Goal: Information Seeking & Learning: Learn about a topic

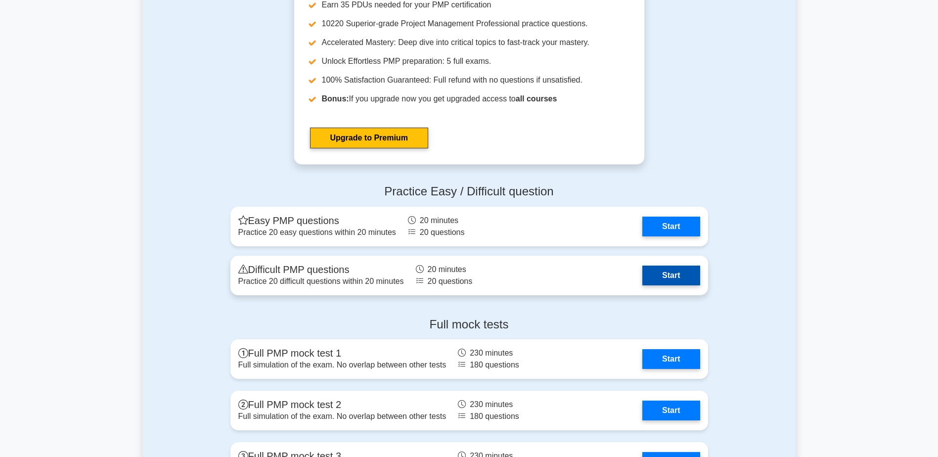
scroll to position [3562, 0]
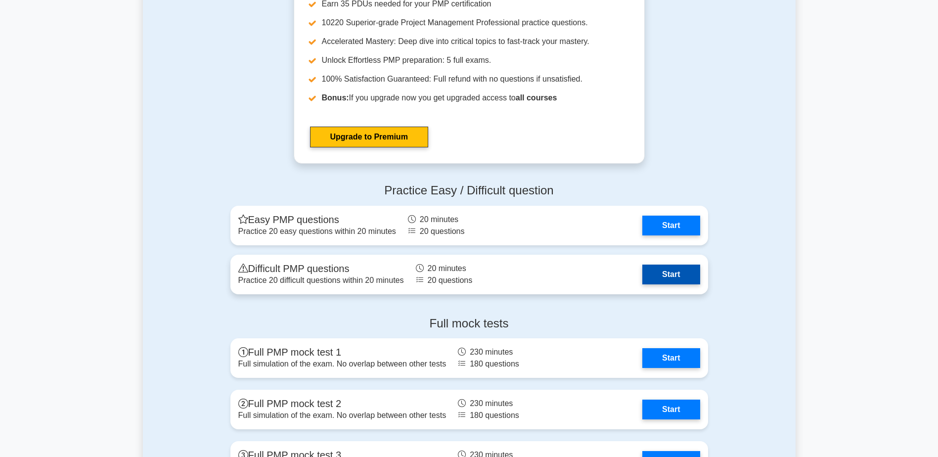
click at [671, 275] on link "Start" at bounding box center [671, 275] width 57 height 20
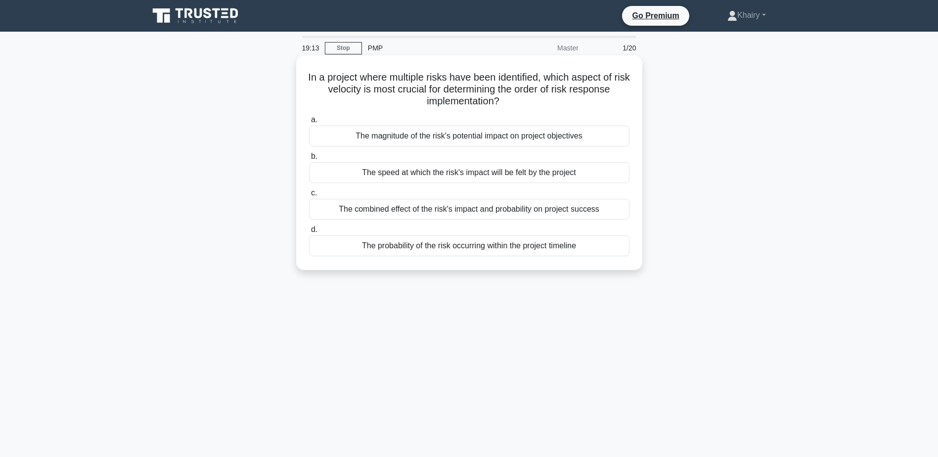
click at [481, 213] on div "The combined effect of the risk's impact and probability on project success" at bounding box center [469, 209] width 321 height 21
click at [309, 196] on input "c. The combined effect of the risk's impact and probability on project success" at bounding box center [309, 193] width 0 height 6
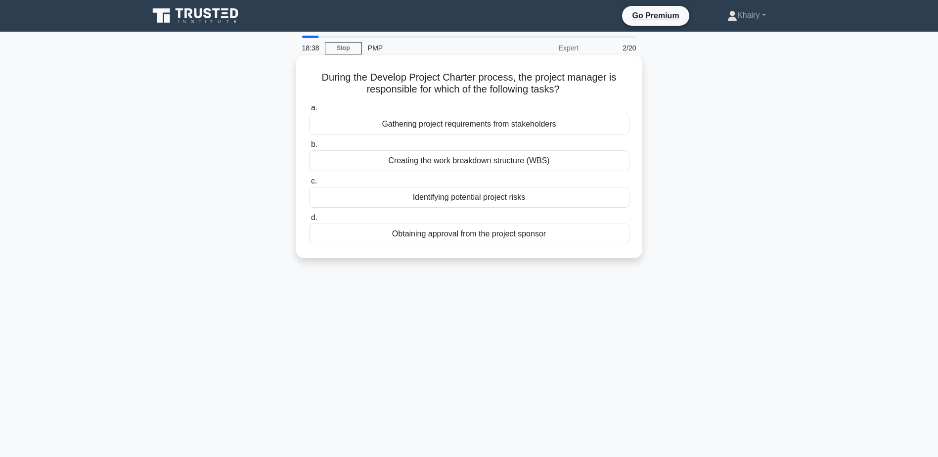
click at [482, 235] on div "Obtaining approval from the project sponsor" at bounding box center [469, 234] width 321 height 21
click at [309, 221] on input "d. Obtaining approval from the project sponsor" at bounding box center [309, 218] width 0 height 6
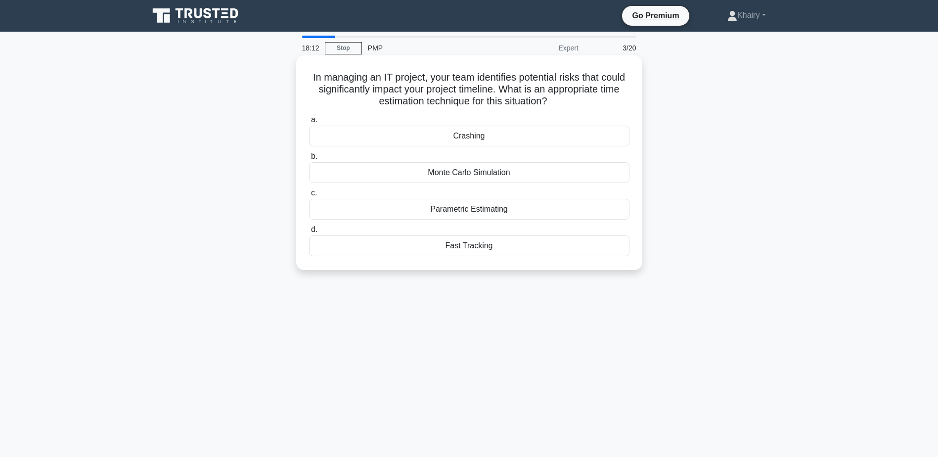
drag, startPoint x: 318, startPoint y: 74, endPoint x: 578, endPoint y: 103, distance: 261.8
click at [578, 103] on h5 "In managing an IT project, your team identifies potential risks that could sign…" at bounding box center [469, 89] width 323 height 37
copy h5 "In managing an IT project, your team identifies potential risks that could sign…"
click at [447, 177] on div "Monte Carlo Simulation" at bounding box center [469, 172] width 321 height 21
click at [309, 160] on input "b. Monte Carlo Simulation" at bounding box center [309, 156] width 0 height 6
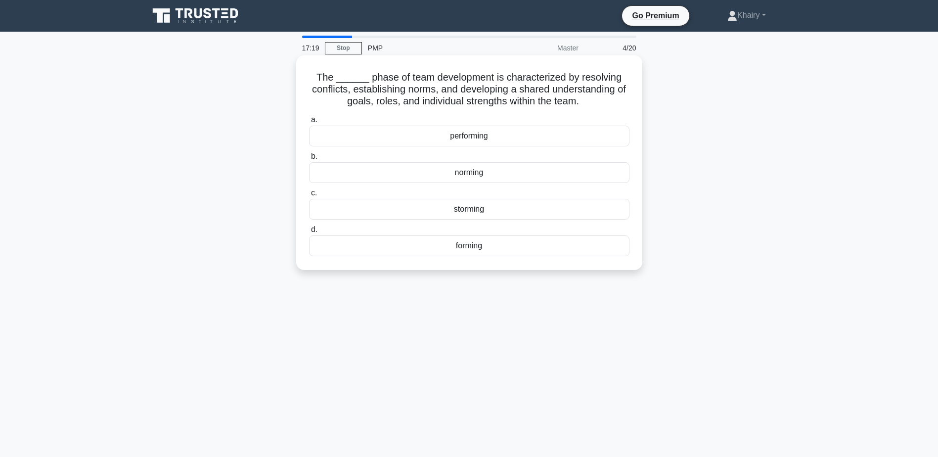
click at [455, 138] on div "performing" at bounding box center [469, 136] width 321 height 21
click at [309, 123] on input "a. performing" at bounding box center [309, 120] width 0 height 6
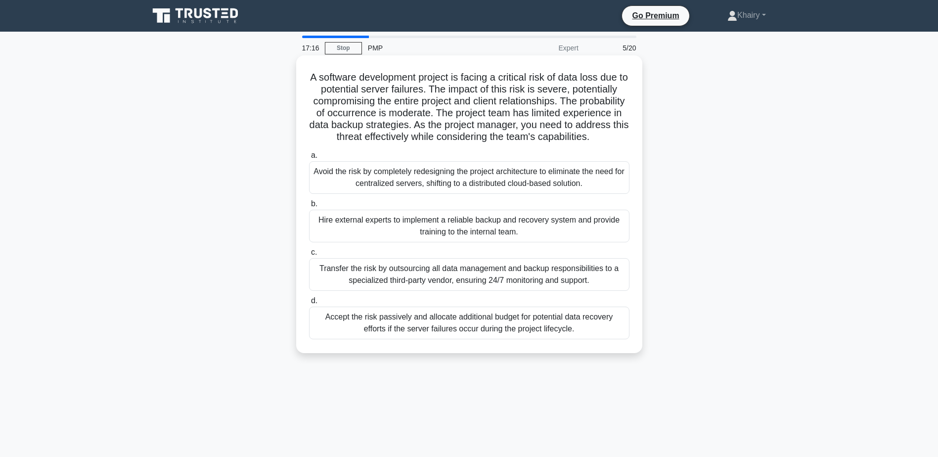
drag, startPoint x: 306, startPoint y: 73, endPoint x: 532, endPoint y: 146, distance: 238.1
click at [532, 146] on div "A software development project is facing a critical risk of data loss due to po…" at bounding box center [469, 204] width 338 height 290
copy h5 "A software development project is facing a critical risk of data loss due to po…"
click at [460, 240] on div "Hire external experts to implement a reliable backup and recovery system and pr…" at bounding box center [469, 226] width 321 height 33
click at [309, 207] on input "b. Hire external experts to implement a reliable backup and recovery system and…" at bounding box center [309, 204] width 0 height 6
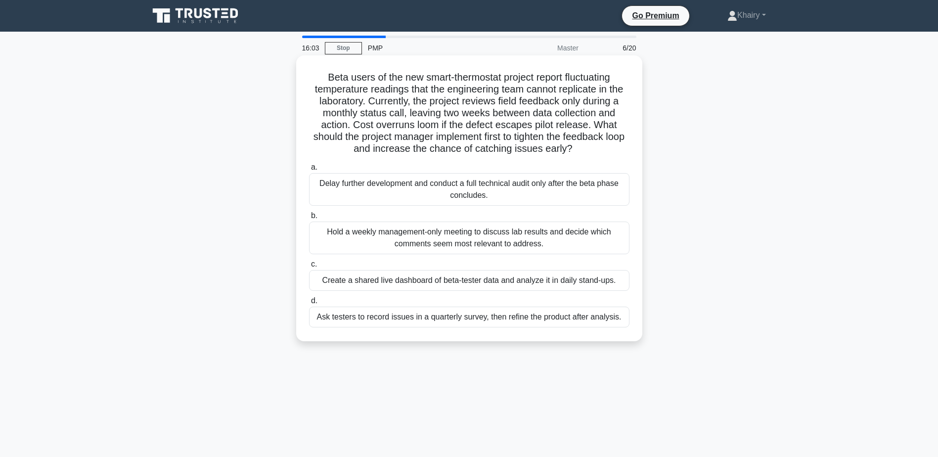
drag, startPoint x: 319, startPoint y: 72, endPoint x: 589, endPoint y: 151, distance: 281.6
click at [589, 151] on h5 "Beta users of the new smart-thermostat project report fluctuating temperature r…" at bounding box center [469, 113] width 323 height 84
copy h5 "Beta users of the new smart-thermostat project report fluctuating temperature r…"
click at [442, 240] on div "Hold a weekly management-only meeting to discuss lab results and decide which c…" at bounding box center [469, 238] width 321 height 33
click at [309, 219] on input "b. Hold a weekly management-only meeting to discuss lab results and decide whic…" at bounding box center [309, 216] width 0 height 6
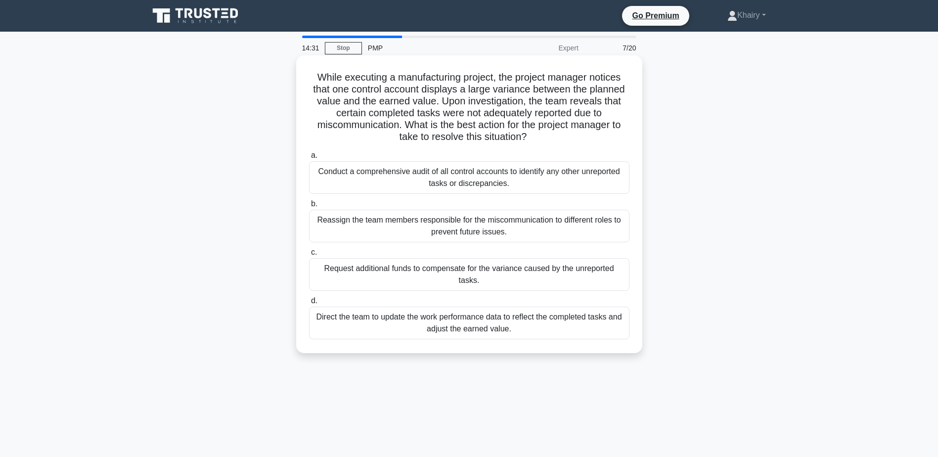
drag, startPoint x: 311, startPoint y: 71, endPoint x: 542, endPoint y: 135, distance: 239.1
click at [542, 135] on h5 "While executing a manufacturing project, the project manager notices that one c…" at bounding box center [469, 107] width 323 height 72
copy h5 "While executing a manufacturing project, the project manager notices that one c…"
click at [448, 316] on div "Direct the team to update the work performance data to reflect the completed ta…" at bounding box center [469, 323] width 321 height 33
click at [309, 304] on input "d. Direct the team to update the work performance data to reflect the completed…" at bounding box center [309, 301] width 0 height 6
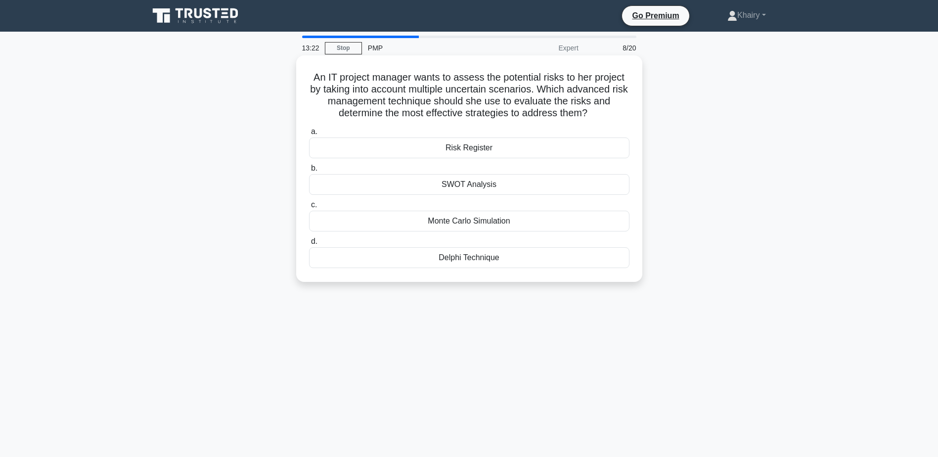
drag, startPoint x: 308, startPoint y: 74, endPoint x: 608, endPoint y: 112, distance: 302.6
click at [608, 112] on h5 "An IT project manager wants to assess the potential risks to her project by tak…" at bounding box center [469, 95] width 323 height 48
copy h5 "An IT project manager wants to assess the potential risks to her project by tak…"
click at [451, 220] on div "Monte Carlo Simulation" at bounding box center [469, 221] width 321 height 21
click at [309, 208] on input "c. Monte Carlo Simulation" at bounding box center [309, 205] width 0 height 6
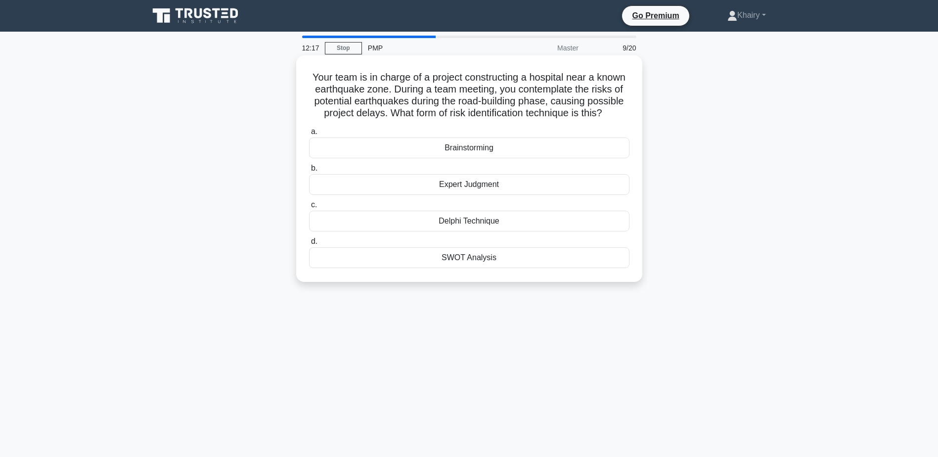
drag, startPoint x: 307, startPoint y: 73, endPoint x: 615, endPoint y: 112, distance: 311.1
click at [615, 112] on div "Your team is in charge of a project constructing a hospital near a known earthq…" at bounding box center [469, 168] width 338 height 219
copy h5 "Your team is in charge of a project constructing a hospital near a known earthq…"
click at [475, 150] on div "Brainstorming" at bounding box center [469, 148] width 321 height 21
click at [309, 135] on input "a. Brainstorming" at bounding box center [309, 132] width 0 height 6
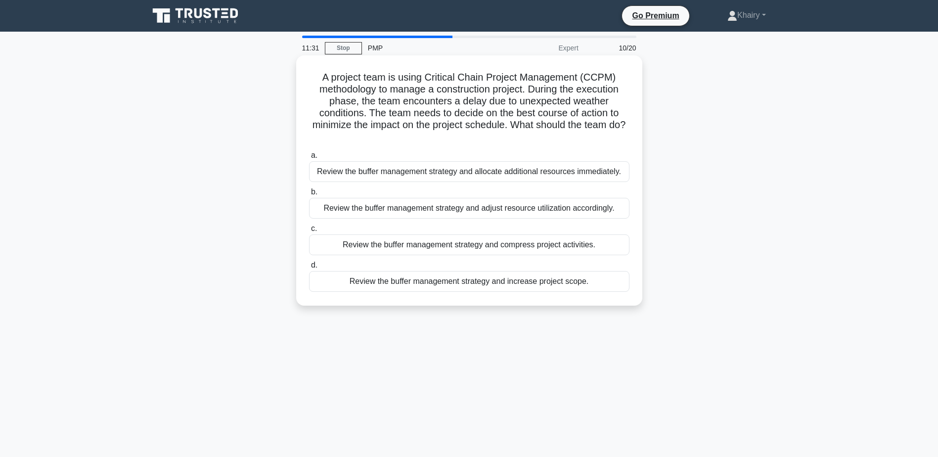
drag, startPoint x: 322, startPoint y: 75, endPoint x: 553, endPoint y: 135, distance: 238.6
click at [553, 135] on h5 "A project team is using Critical Chain Project Management (CCPM) methodology to…" at bounding box center [469, 107] width 323 height 72
copy h5 "A project team is using Critical Chain Project Management (CCPM) methodology to…"
click at [480, 213] on div "Review the buffer management strategy and adjust resource utilization according…" at bounding box center [469, 208] width 321 height 21
click at [309, 195] on input "b. Review the buffer management strategy and adjust resource utilization accord…" at bounding box center [309, 192] width 0 height 6
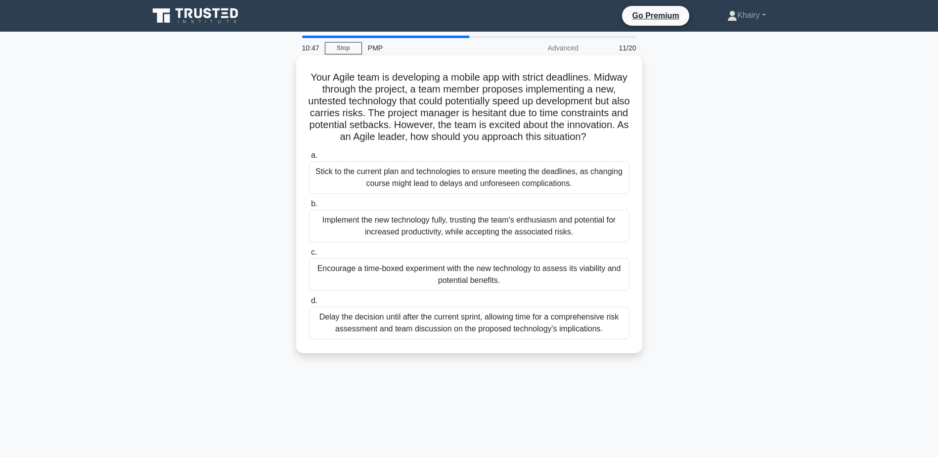
drag, startPoint x: 322, startPoint y: 74, endPoint x: 516, endPoint y: 149, distance: 208.4
click at [516, 143] on h5 "Your Agile team is developing a mobile app with strict deadlines. Midway throug…" at bounding box center [469, 107] width 323 height 72
copy h5 "Your Agile team is developing a mobile app with strict deadlines. Midway throug…"
click at [416, 339] on div "Delay the decision until after the current sprint, allowing time for a comprehe…" at bounding box center [469, 323] width 321 height 33
click at [309, 304] on input "d. Delay the decision until after the current sprint, allowing time for a compr…" at bounding box center [309, 301] width 0 height 6
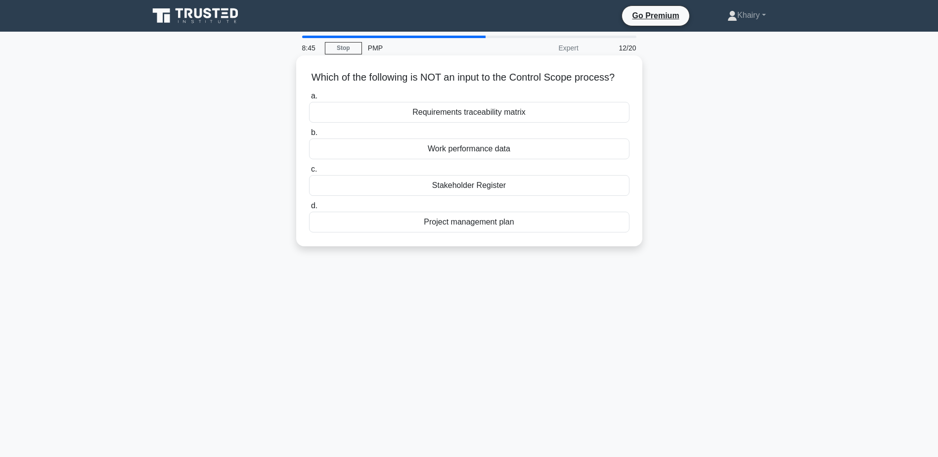
click at [468, 232] on div "Project management plan" at bounding box center [469, 222] width 321 height 21
click at [309, 209] on input "d. Project management plan" at bounding box center [309, 206] width 0 height 6
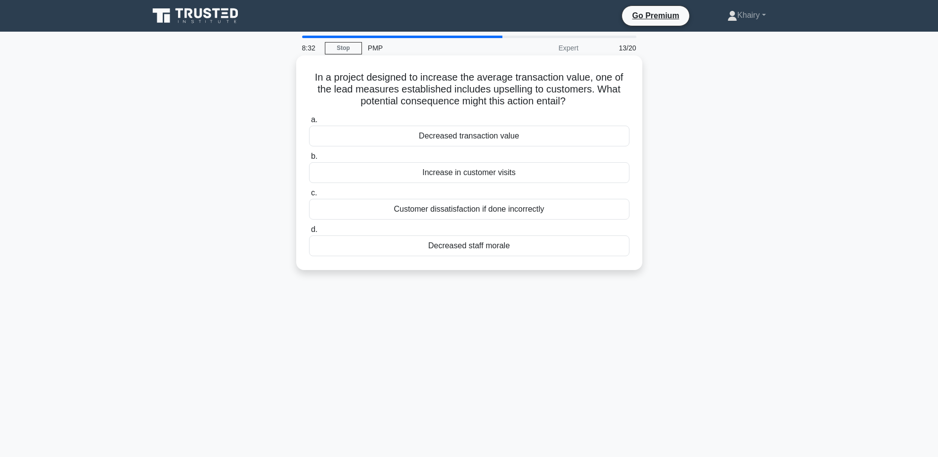
drag, startPoint x: 307, startPoint y: 77, endPoint x: 578, endPoint y: 102, distance: 272.7
click at [578, 102] on div "In a project designed to increase the average transaction value, one of the lea…" at bounding box center [469, 162] width 338 height 207
copy h5 "In a project designed to increase the average transaction value, one of the lea…"
click at [456, 210] on div "Customer dissatisfaction if done incorrectly" at bounding box center [469, 209] width 321 height 21
click at [309, 196] on input "c. Customer dissatisfaction if done incorrectly" at bounding box center [309, 193] width 0 height 6
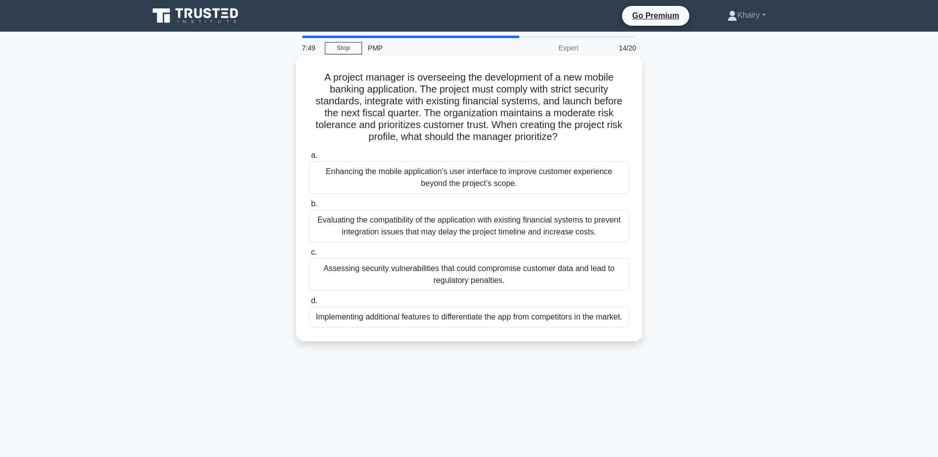
drag, startPoint x: 318, startPoint y: 74, endPoint x: 567, endPoint y: 139, distance: 257.5
click at [567, 139] on h5 "A project manager is overseeing the development of a new mobile banking applica…" at bounding box center [469, 107] width 323 height 72
copy h5 "A project manager is overseeing the development of a new mobile banking applica…"
click at [385, 230] on div "Evaluating the compatibility of the application with existing financial systems…" at bounding box center [469, 226] width 321 height 33
click at [309, 207] on input "b. Evaluating the compatibility of the application with existing financial syst…" at bounding box center [309, 204] width 0 height 6
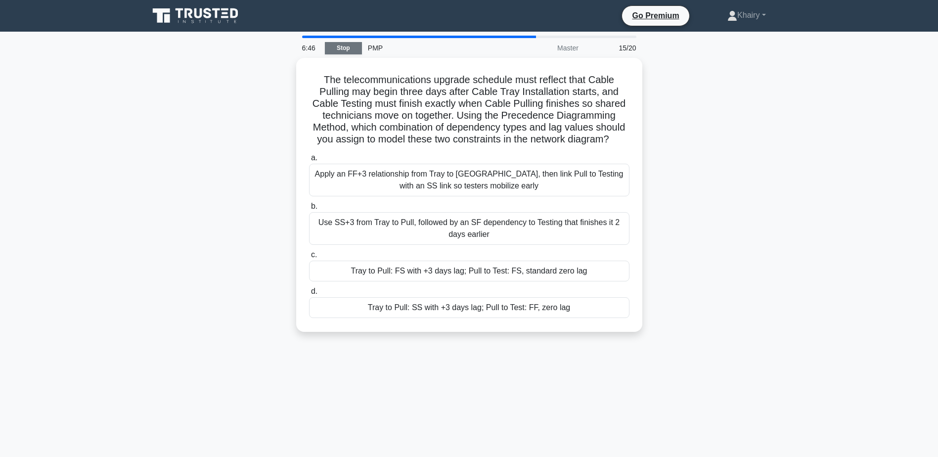
click at [345, 46] on link "Stop" at bounding box center [343, 48] width 37 height 12
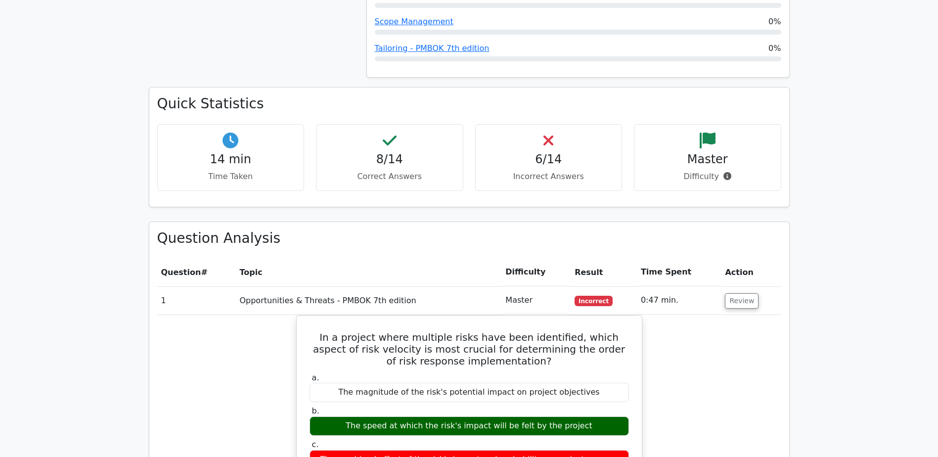
scroll to position [791, 0]
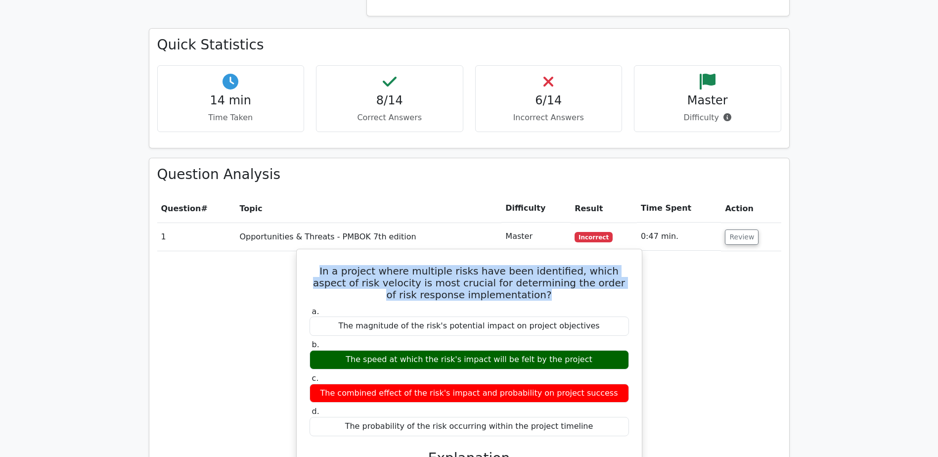
drag, startPoint x: 311, startPoint y: 234, endPoint x: 515, endPoint y: 262, distance: 206.7
click at [515, 265] on h5 "In a project where multiple risks have been identified, which aspect of risk ve…" at bounding box center [470, 283] width 322 height 36
copy h5 "In a project where multiple risks have been identified, which aspect of risk ve…"
drag, startPoint x: 343, startPoint y: 319, endPoint x: 615, endPoint y: 319, distance: 272.1
click at [615, 350] on div "The speed at which the risk's impact will be felt by the project" at bounding box center [470, 359] width 320 height 19
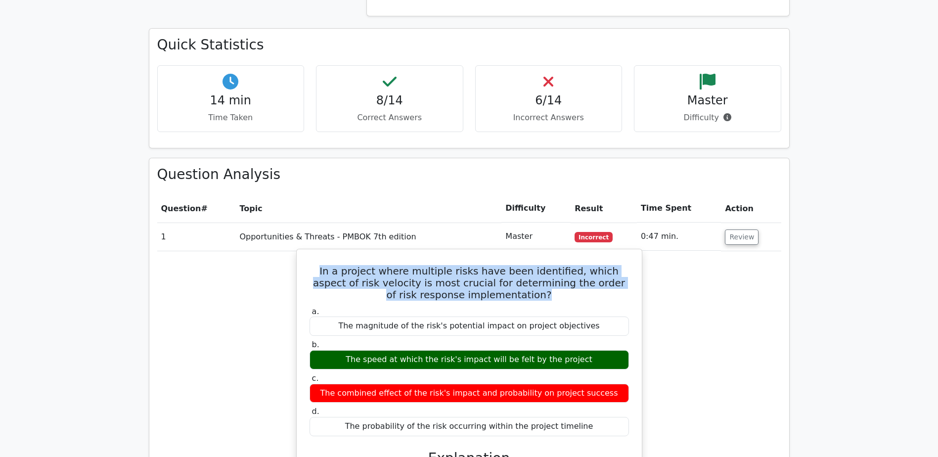
copy div "The speed at which the risk's impact will be felt by the project"
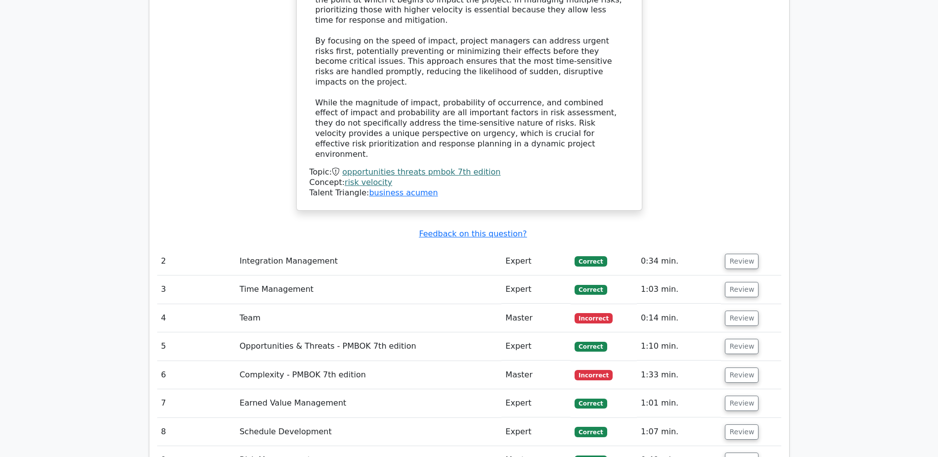
scroll to position [1336, 0]
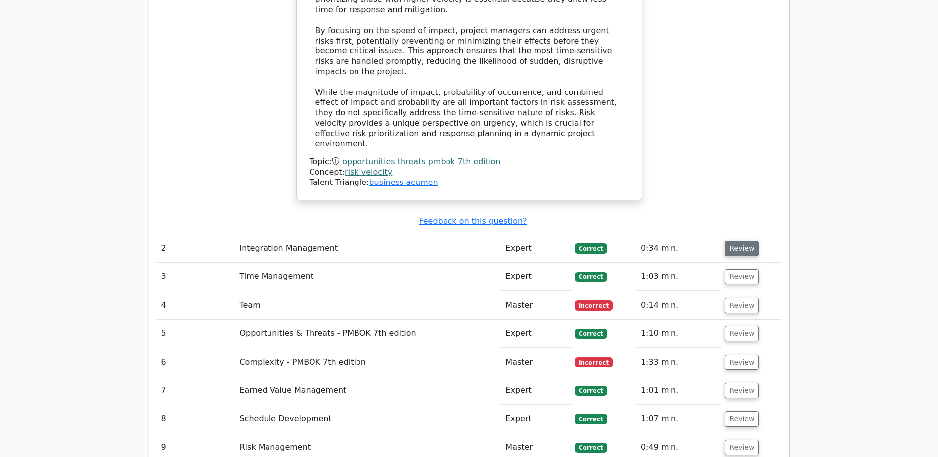
click at [746, 241] on button "Review" at bounding box center [742, 248] width 34 height 15
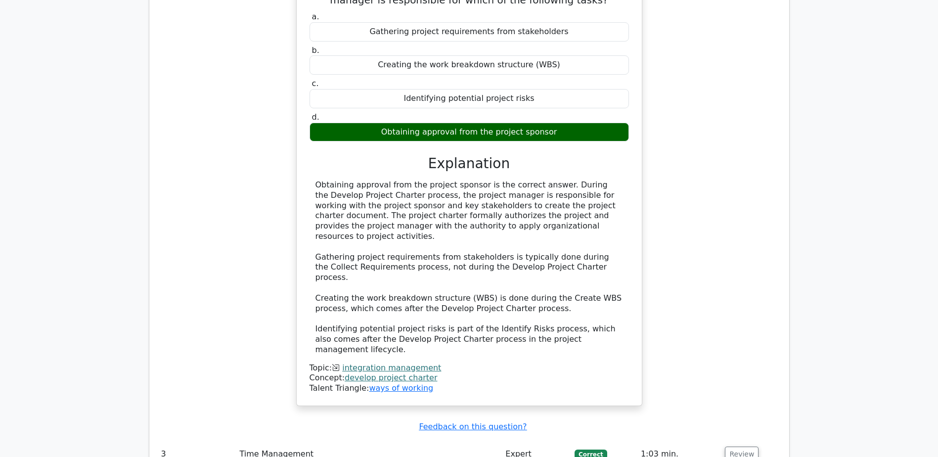
scroll to position [1731, 0]
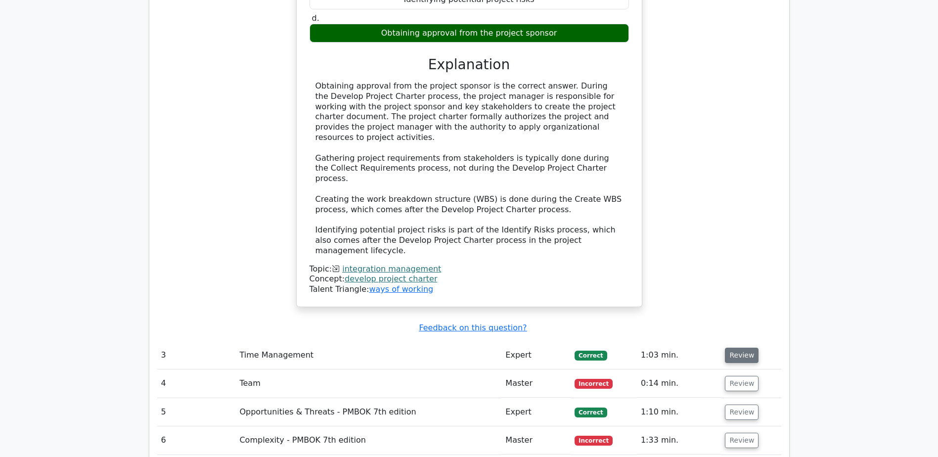
click at [732, 348] on button "Review" at bounding box center [742, 355] width 34 height 15
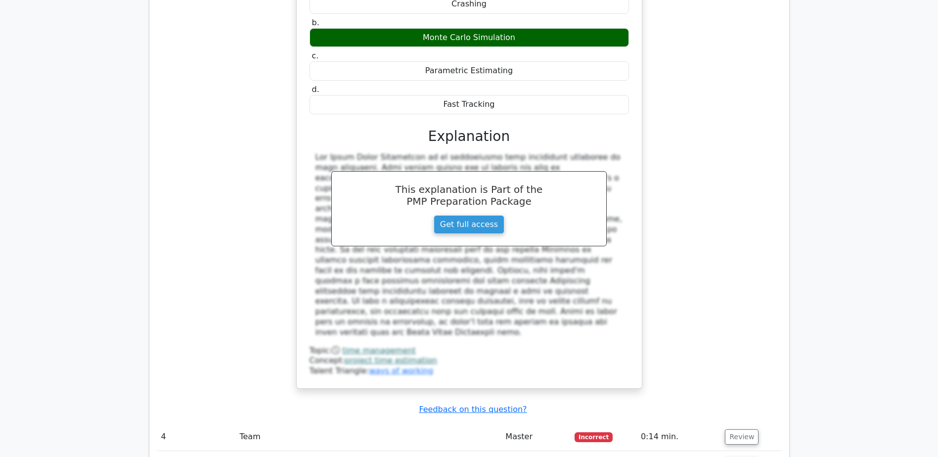
scroll to position [2177, 0]
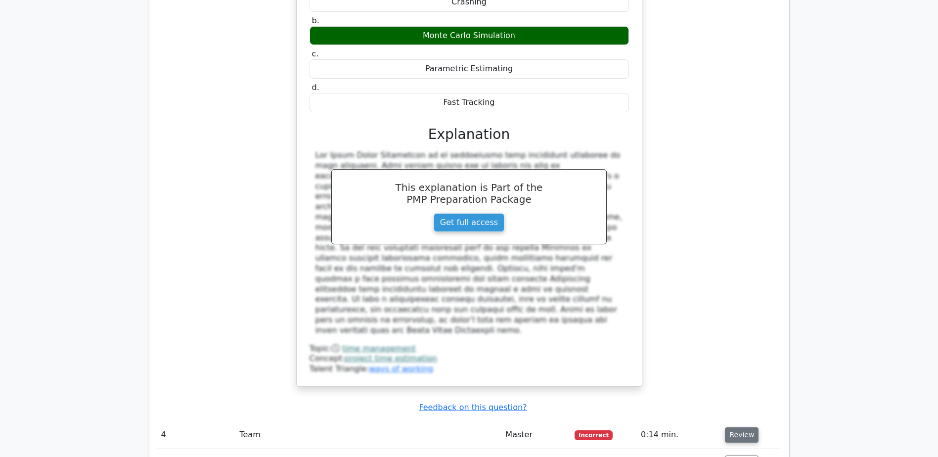
click at [745, 427] on button "Review" at bounding box center [742, 434] width 34 height 15
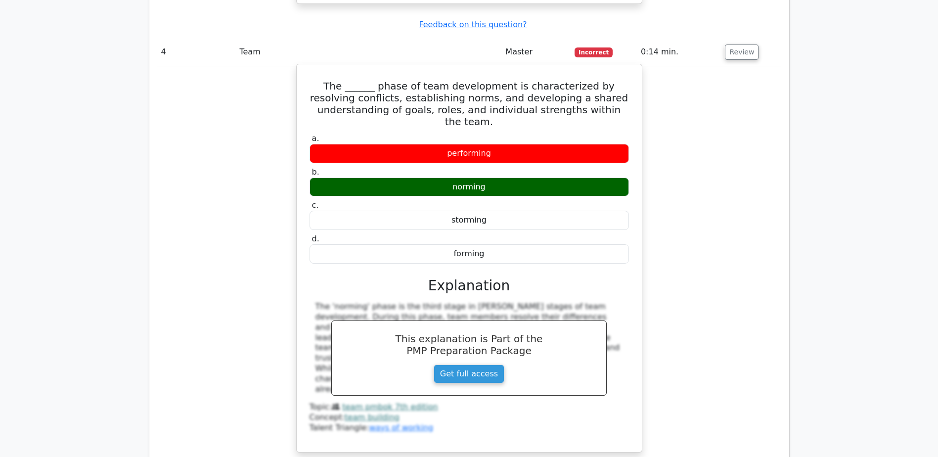
scroll to position [2622, 0]
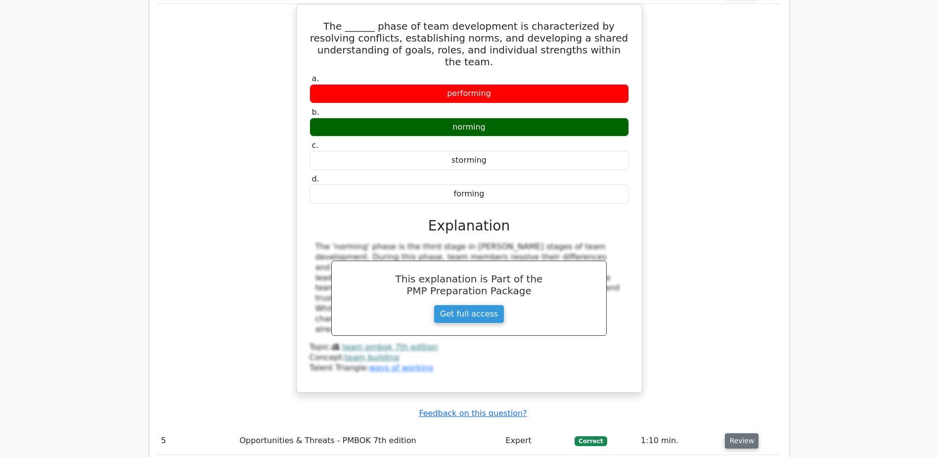
click at [738, 433] on button "Review" at bounding box center [742, 440] width 34 height 15
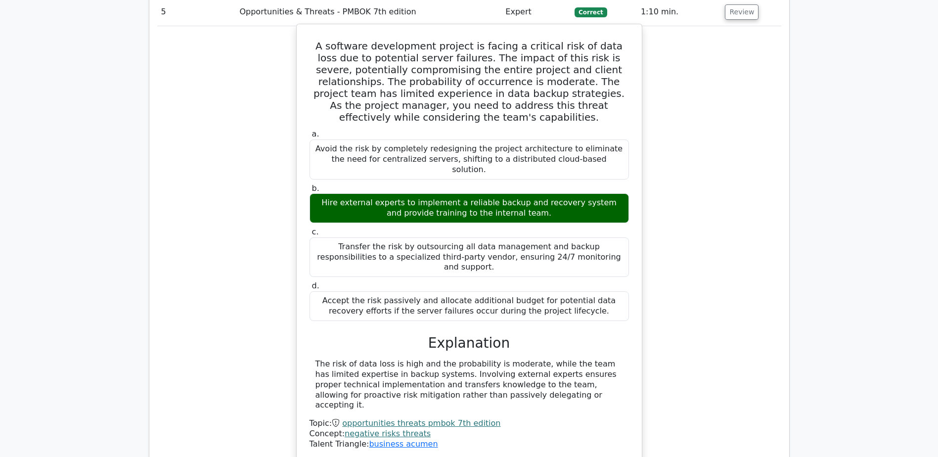
scroll to position [3067, 0]
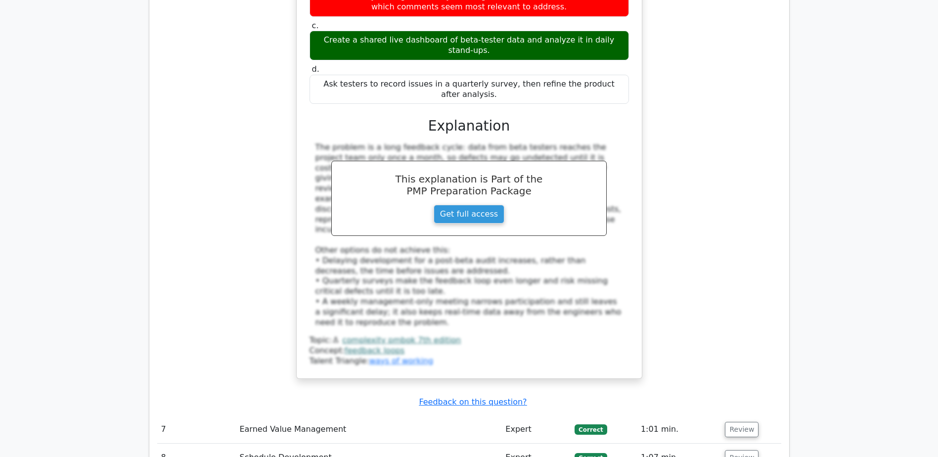
scroll to position [3760, 0]
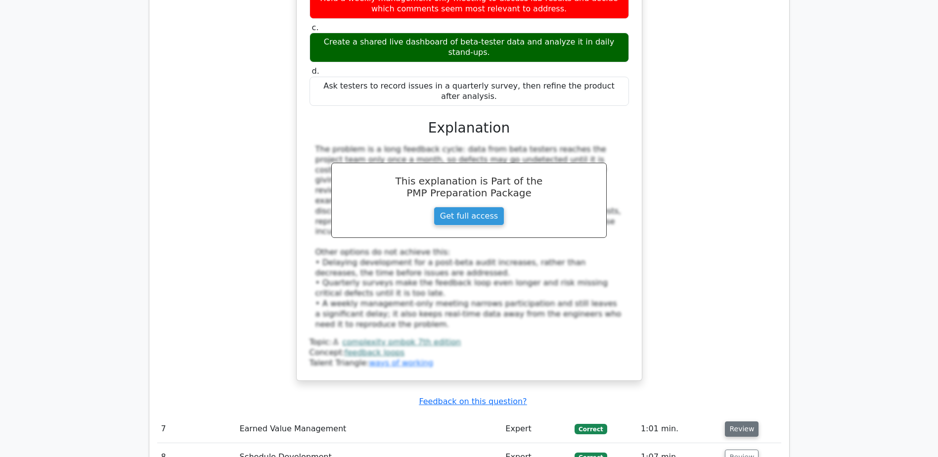
click at [739, 421] on button "Review" at bounding box center [742, 428] width 34 height 15
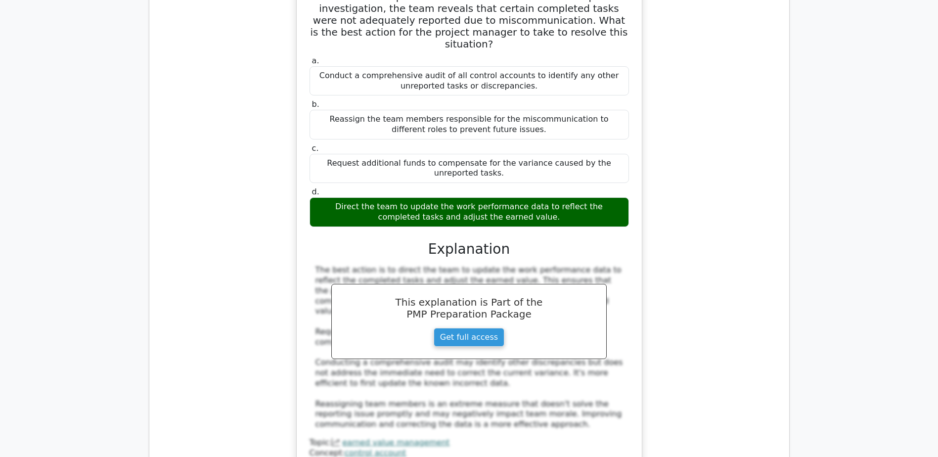
scroll to position [4254, 0]
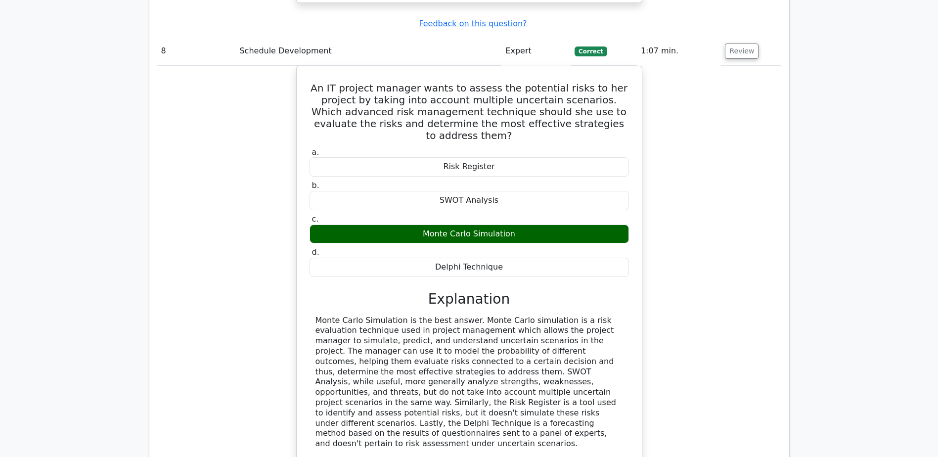
scroll to position [4798, 0]
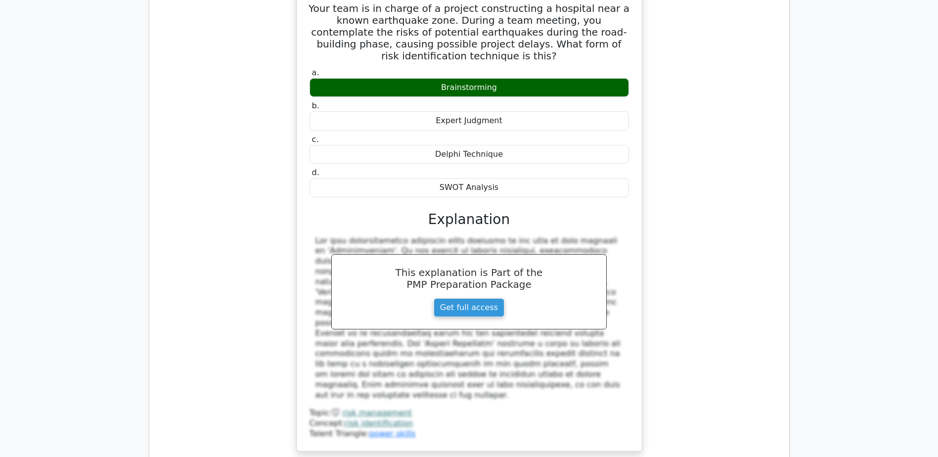
scroll to position [5293, 0]
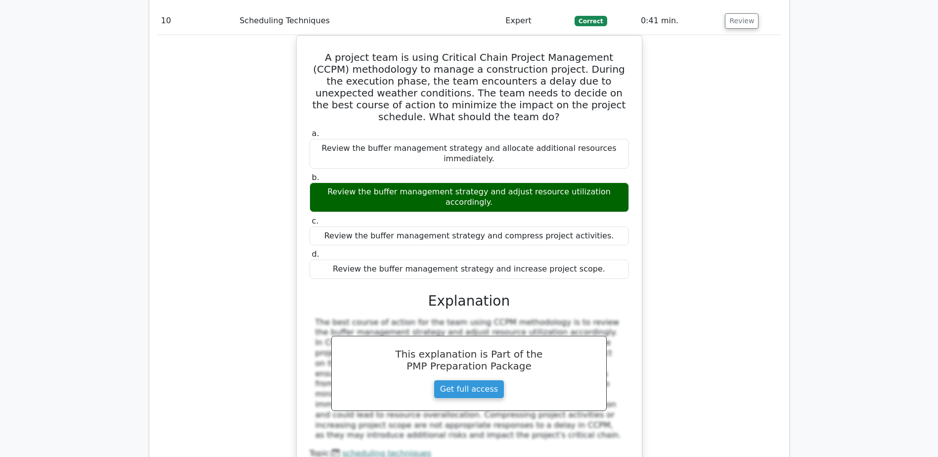
scroll to position [5788, 0]
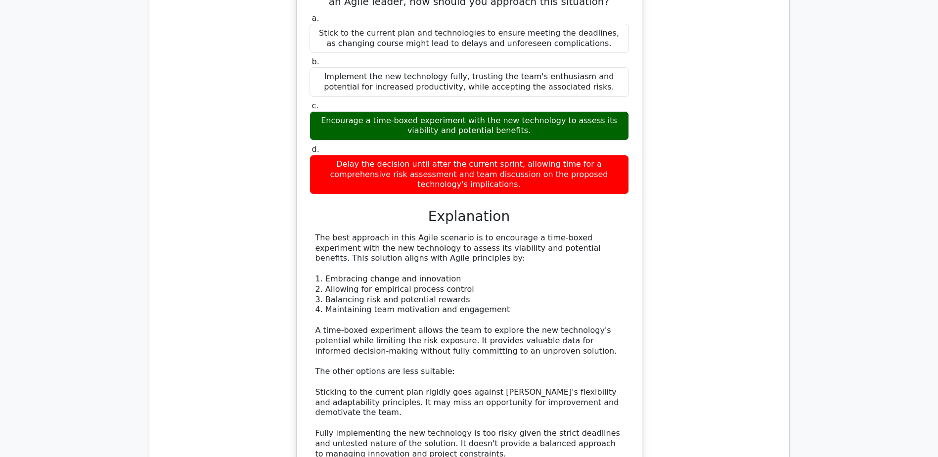
scroll to position [6431, 0]
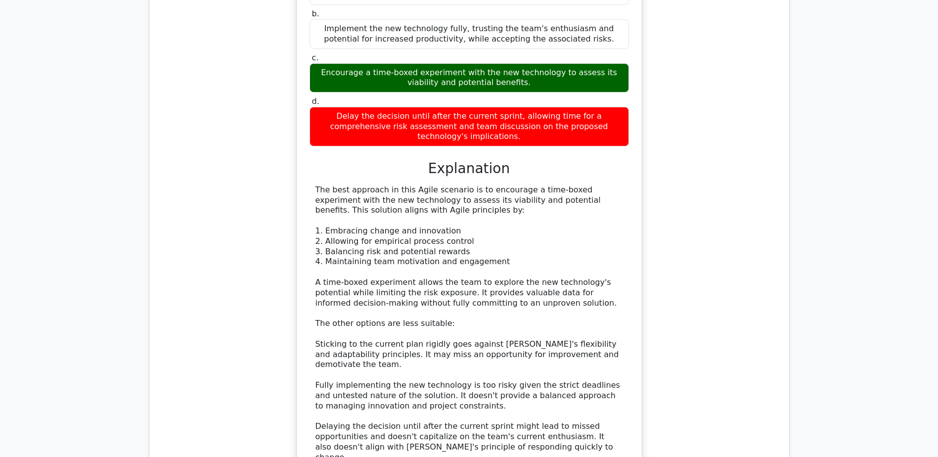
drag, startPoint x: 309, startPoint y: 283, endPoint x: 635, endPoint y: 289, distance: 326.0
copy h5 "Which of the following is NOT an input to the Control Scope process?"
drag, startPoint x: 431, startPoint y: 382, endPoint x: 565, endPoint y: 381, distance: 133.6
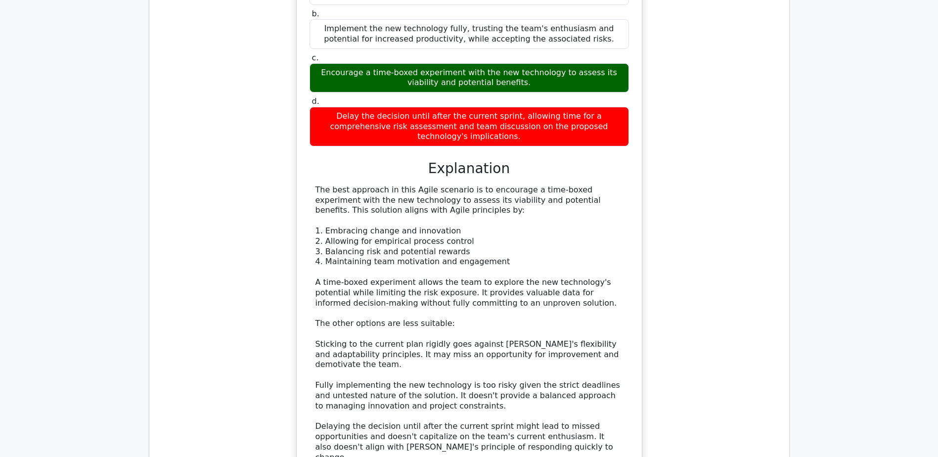
copy div "Stakeholder Register"
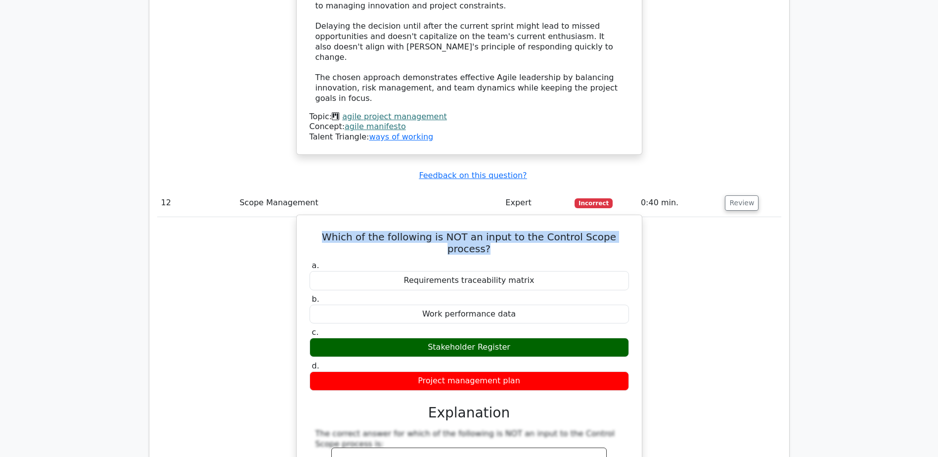
scroll to position [6926, 0]
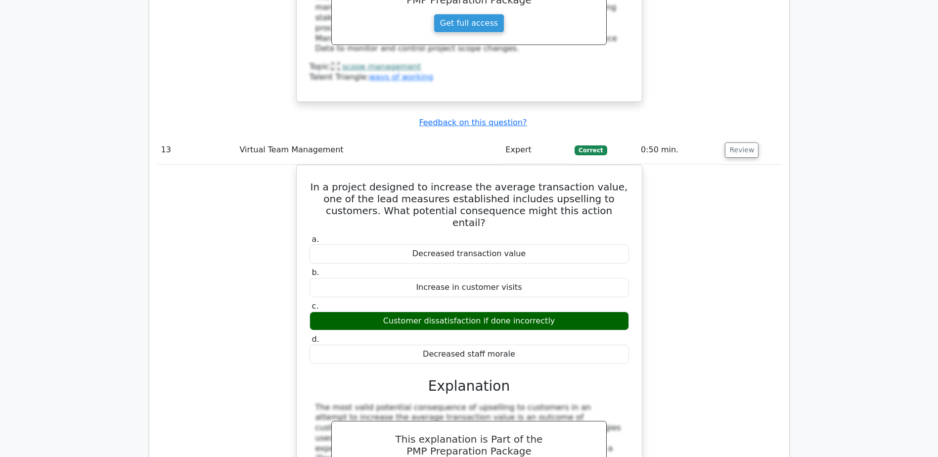
scroll to position [7371, 0]
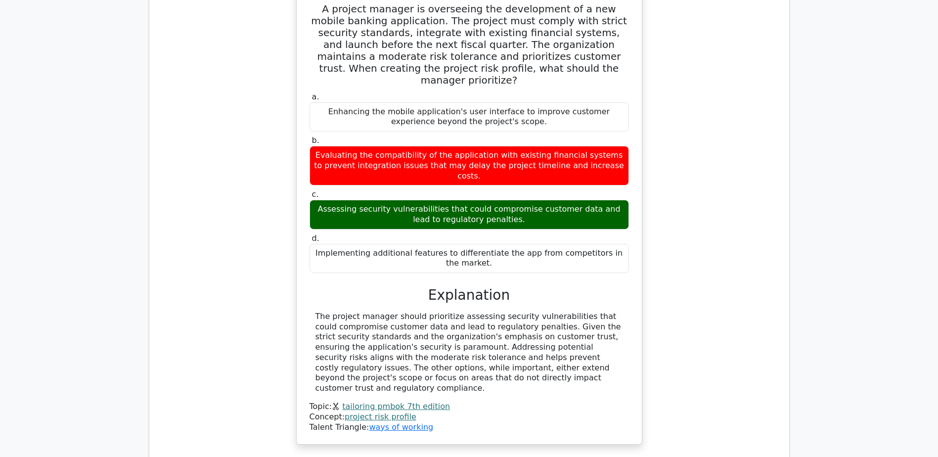
scroll to position [8090, 0]
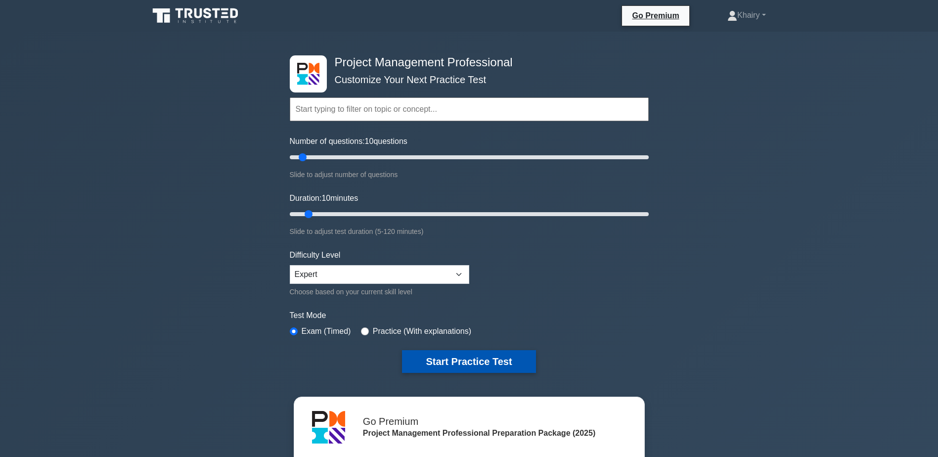
click at [486, 359] on button "Start Practice Test" at bounding box center [469, 361] width 134 height 23
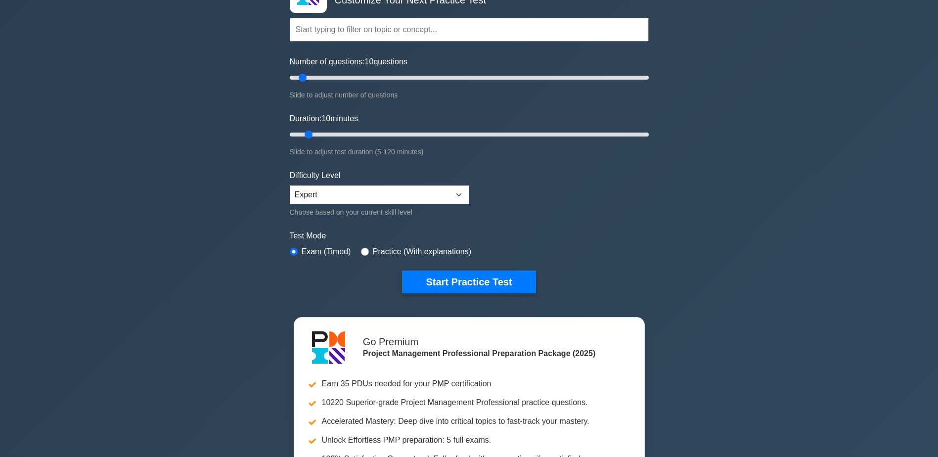
scroll to position [99, 0]
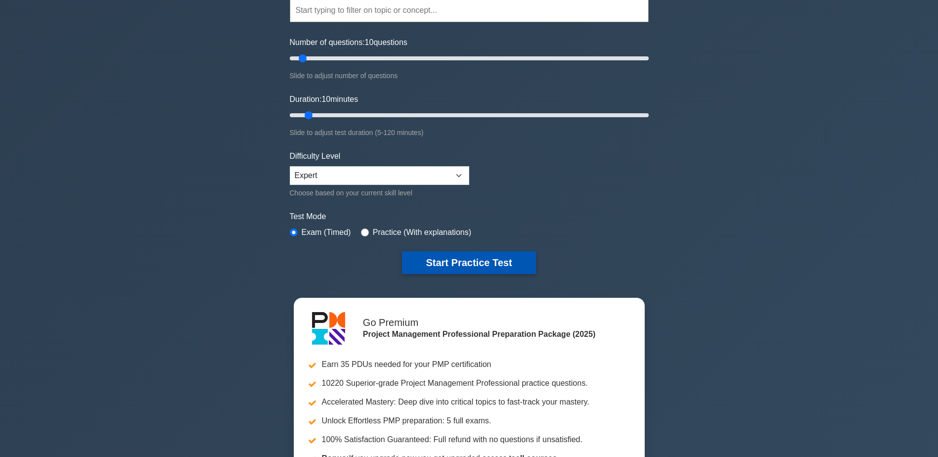
click at [440, 257] on button "Start Practice Test" at bounding box center [469, 262] width 134 height 23
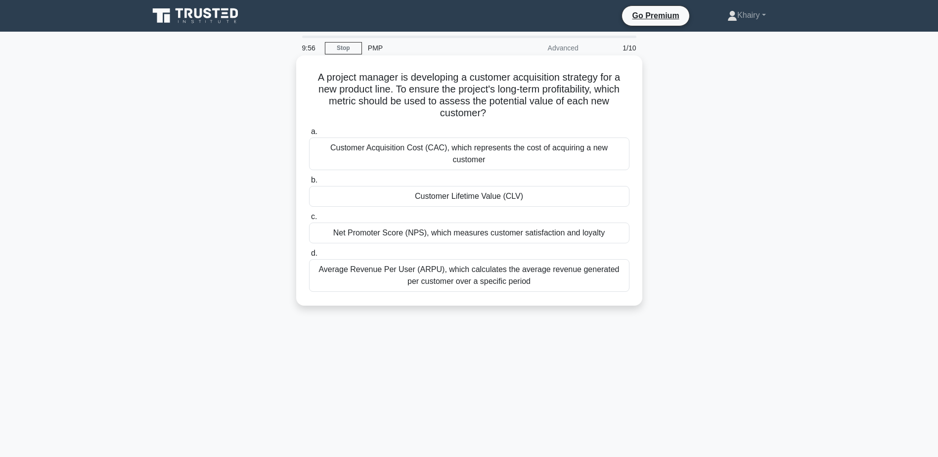
drag, startPoint x: 312, startPoint y: 79, endPoint x: 511, endPoint y: 113, distance: 201.8
click at [511, 113] on h5 "A project manager is developing a customer acquisition strategy for a new produ…" at bounding box center [469, 95] width 323 height 48
copy h5 "A project manager is developing a customer acquisition strategy for a new produ…"
click at [464, 262] on div "Average Revenue Per User (ARPU), which calculates the average revenue generated…" at bounding box center [469, 275] width 321 height 33
click at [309, 257] on input "d. Average Revenue Per User (ARPU), which calculates the average revenue genera…" at bounding box center [309, 253] width 0 height 6
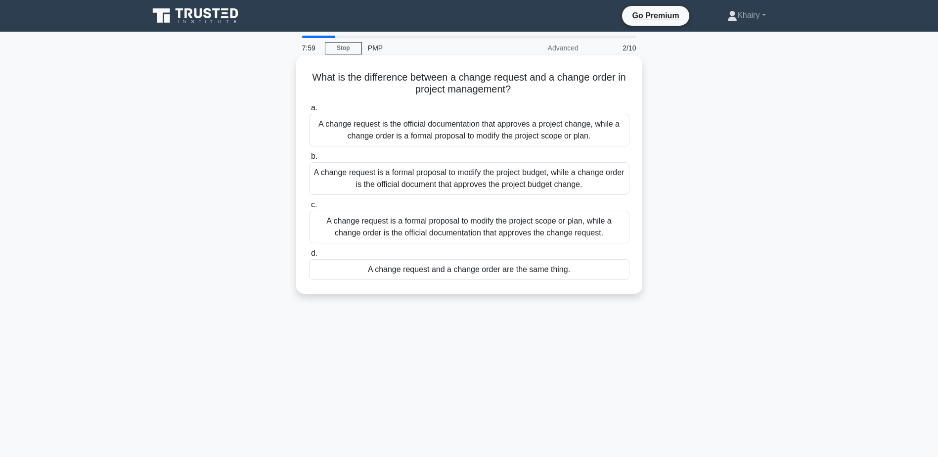
click at [433, 129] on div "A change request is the official documentation that approves a project change, …" at bounding box center [469, 130] width 321 height 33
click at [309, 111] on input "a. A change request is the official documentation that approves a project chang…" at bounding box center [309, 108] width 0 height 6
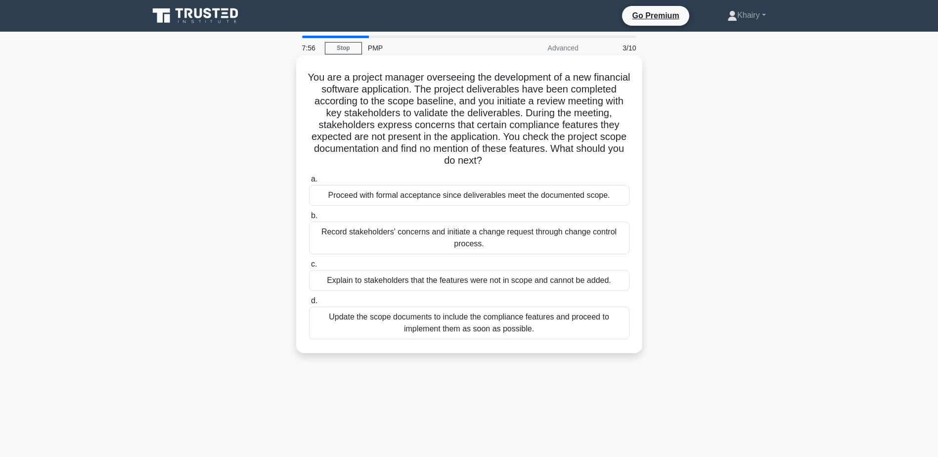
drag, startPoint x: 318, startPoint y: 69, endPoint x: 525, endPoint y: 158, distance: 226.2
click at [525, 158] on div "You are a project manager overseeing the development of a new financial softwar…" at bounding box center [469, 204] width 338 height 290
copy h5 "You are a project manager overseeing the development of a new financial softwar…"
click at [379, 198] on div "Proceed with formal acceptance since deliverables meet the documented scope." at bounding box center [469, 195] width 321 height 21
click at [309, 183] on input "a. Proceed with formal acceptance since deliverables meet the documented scope." at bounding box center [309, 179] width 0 height 6
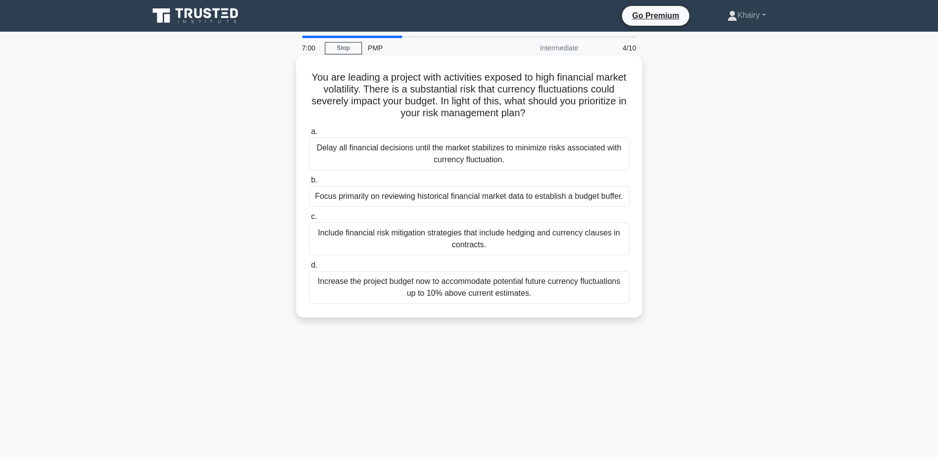
drag, startPoint x: 324, startPoint y: 75, endPoint x: 569, endPoint y: 116, distance: 248.8
click at [569, 116] on h5 "You are leading a project with activities exposed to high financial market vola…" at bounding box center [469, 95] width 323 height 48
copy h5 "You are leading a project with activities exposed to high financial market vola…"
click at [469, 232] on div "Include financial risk mitigation strategies that include hedging and currency …" at bounding box center [469, 239] width 321 height 33
click at [309, 220] on input "c. Include financial risk mitigation strategies that include hedging and curren…" at bounding box center [309, 217] width 0 height 6
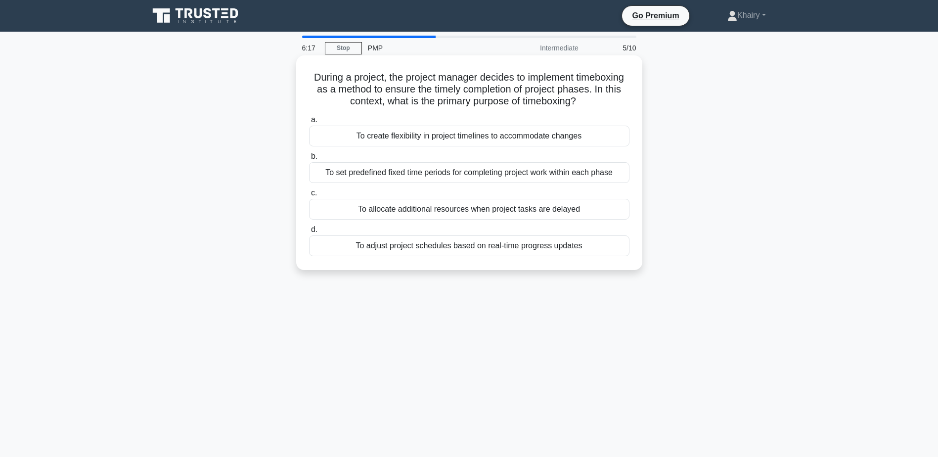
drag, startPoint x: 329, startPoint y: 75, endPoint x: 616, endPoint y: 104, distance: 288.4
click at [616, 104] on h5 "During a project, the project manager decides to implement timeboxing as a meth…" at bounding box center [469, 89] width 323 height 37
copy h5 "During a project, the project manager decides to implement timeboxing as a meth…"
click at [422, 173] on div "To set predefined fixed time periods for completing project work within each ph…" at bounding box center [469, 172] width 321 height 21
click at [309, 160] on input "b. To set predefined fixed time periods for completing project work within each…" at bounding box center [309, 156] width 0 height 6
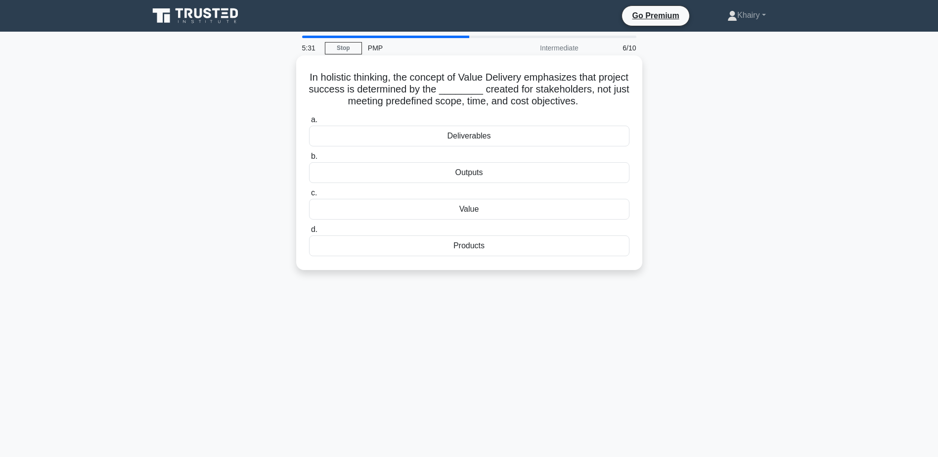
drag, startPoint x: 322, startPoint y: 74, endPoint x: 625, endPoint y: 98, distance: 304.2
click at [625, 98] on h5 "In holistic thinking, the concept of Value Delivery emphasizes that project suc…" at bounding box center [469, 89] width 323 height 37
copy h5 "In holistic thinking, the concept of Value Delivery emphasizes that project suc…"
click at [357, 169] on div "Outputs" at bounding box center [469, 172] width 321 height 21
click at [309, 160] on input "b. Outputs" at bounding box center [309, 156] width 0 height 6
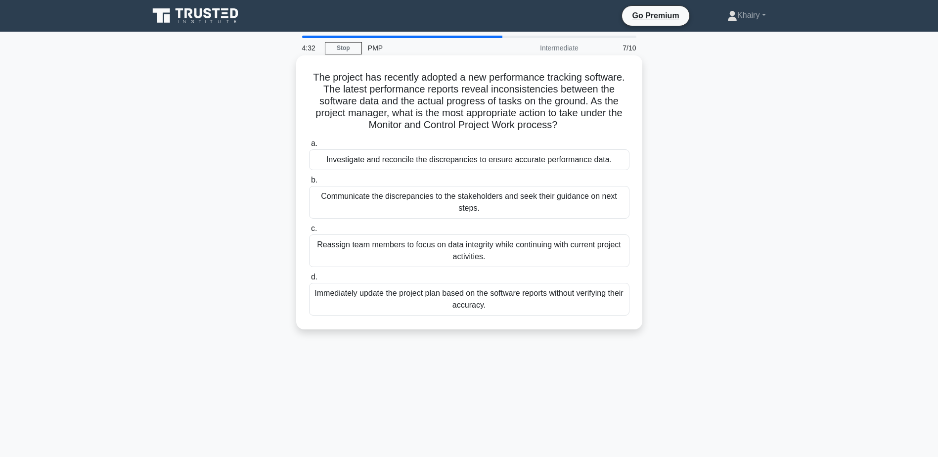
drag, startPoint x: 310, startPoint y: 72, endPoint x: 561, endPoint y: 130, distance: 258.0
click at [561, 130] on h5 "The project has recently adopted a new performance tracking software. The lates…" at bounding box center [469, 101] width 323 height 60
copy h5 "The project has recently adopted a new performance tracking software. The lates…"
click at [448, 161] on div "Investigate and reconcile the discrepancies to ensure accurate performance data." at bounding box center [469, 159] width 321 height 21
click at [309, 147] on input "a. Investigate and reconcile the discrepancies to ensure accurate performance d…" at bounding box center [309, 143] width 0 height 6
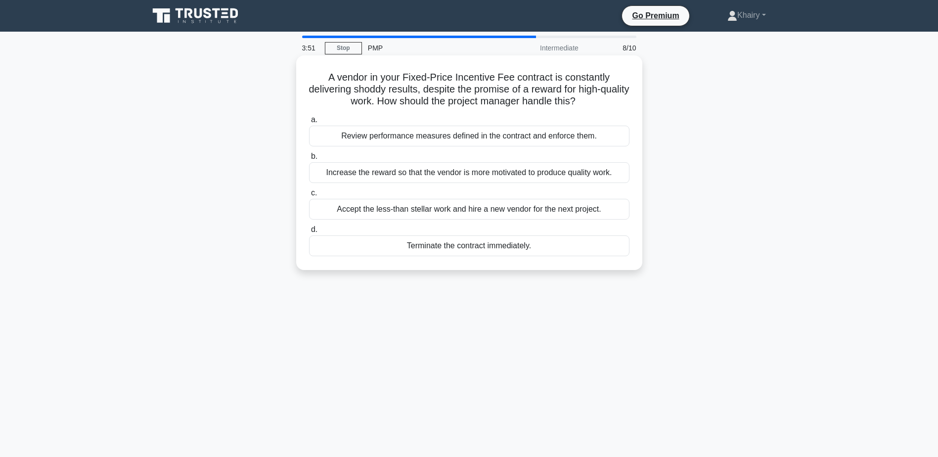
drag, startPoint x: 322, startPoint y: 74, endPoint x: 613, endPoint y: 100, distance: 293.0
click at [613, 100] on h5 "A vendor in your Fixed-Price Incentive Fee contract is constantly delivering sh…" at bounding box center [469, 89] width 323 height 37
copy h5 "A vendor in your Fixed-Price Incentive Fee contract is constantly delivering sh…"
click at [422, 138] on div "Review performance measures defined in the contract and enforce them." at bounding box center [469, 136] width 321 height 21
click at [309, 123] on input "a. Review performance measures defined in the contract and enforce them." at bounding box center [309, 120] width 0 height 6
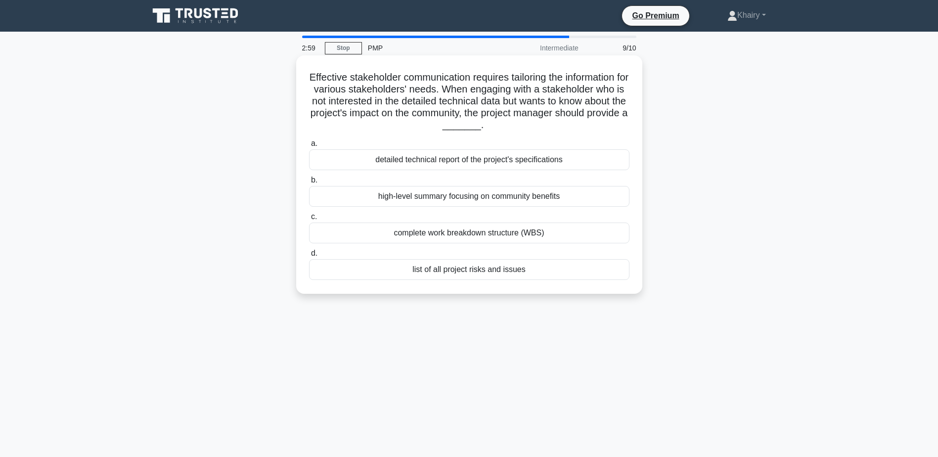
drag, startPoint x: 308, startPoint y: 75, endPoint x: 533, endPoint y: 130, distance: 231.6
click at [533, 130] on h5 "Effective stakeholder communication requires tailoring the information for vari…" at bounding box center [469, 101] width 323 height 60
copy h5 "Effective stakeholder communication requires tailoring the information for vari…"
click at [455, 196] on div "high-level summary focusing on community benefits" at bounding box center [469, 196] width 321 height 21
click at [309, 184] on input "b. high-level summary focusing on community benefits" at bounding box center [309, 180] width 0 height 6
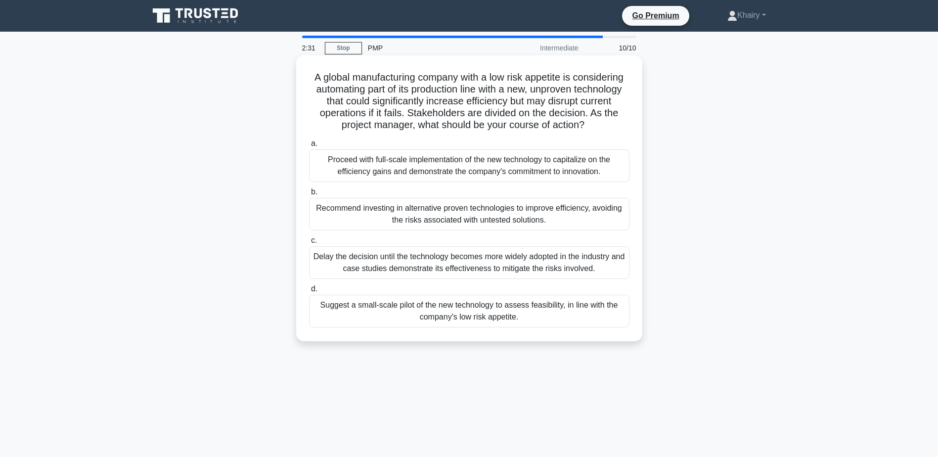
drag, startPoint x: 308, startPoint y: 77, endPoint x: 601, endPoint y: 127, distance: 297.0
click at [601, 127] on h5 "A global manufacturing company with a low risk appetite is considering automati…" at bounding box center [469, 101] width 323 height 60
copy h5 "A global manufacturing company with a low risk appetite is considering automati…"
click at [430, 315] on div "Suggest a small-scale pilot of the new technology to assess feasibility, in lin…" at bounding box center [469, 311] width 321 height 33
click at [309, 292] on input "d. Suggest a small-scale pilot of the new technology to assess feasibility, in …" at bounding box center [309, 289] width 0 height 6
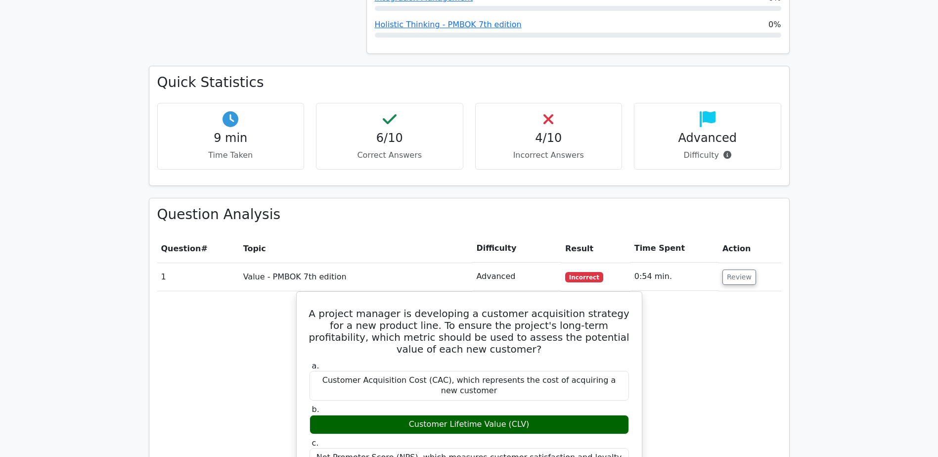
scroll to position [643, 0]
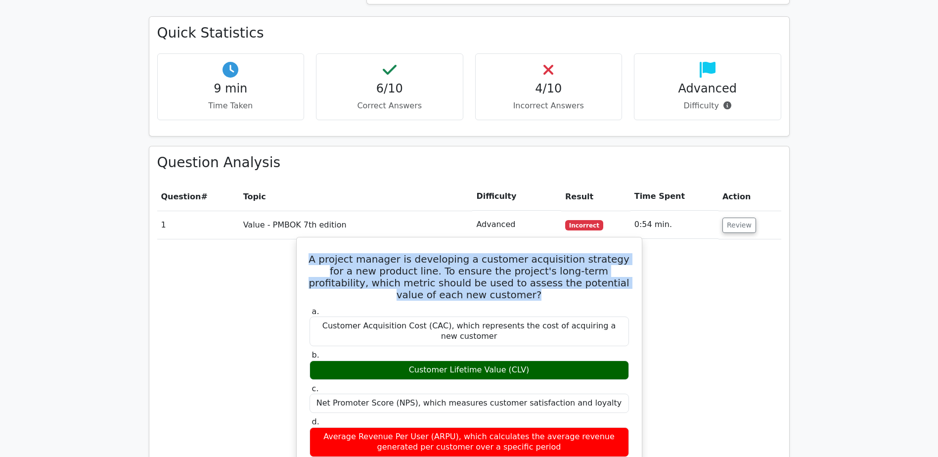
drag, startPoint x: 311, startPoint y: 220, endPoint x: 508, endPoint y: 259, distance: 200.8
click at [508, 259] on h5 "A project manager is developing a customer acquisition strategy for a new produ…" at bounding box center [470, 276] width 322 height 47
copy h5 "A project manager is developing a customer acquisition strategy for a new produ…"
drag, startPoint x: 408, startPoint y: 326, endPoint x: 526, endPoint y: 322, distance: 118.8
click at [526, 361] on div "Customer Lifetime Value (CLV)" at bounding box center [470, 370] width 320 height 19
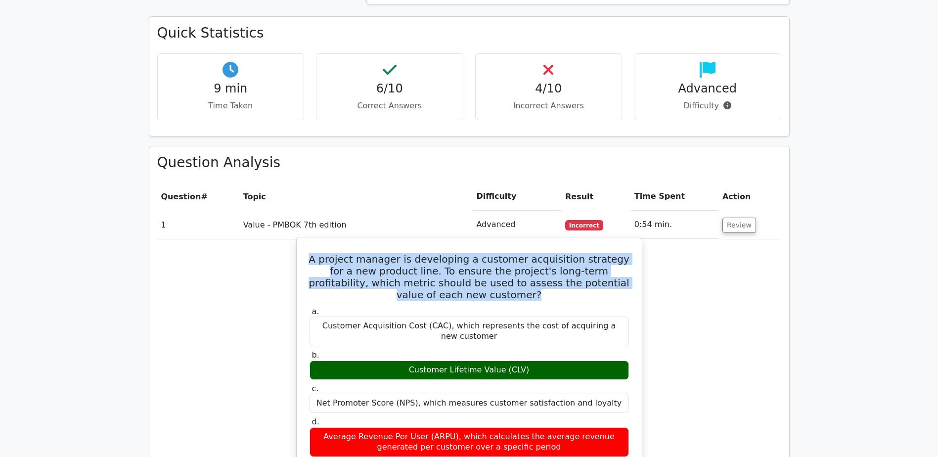
copy div "Customer Lifetime Value (CLV)"
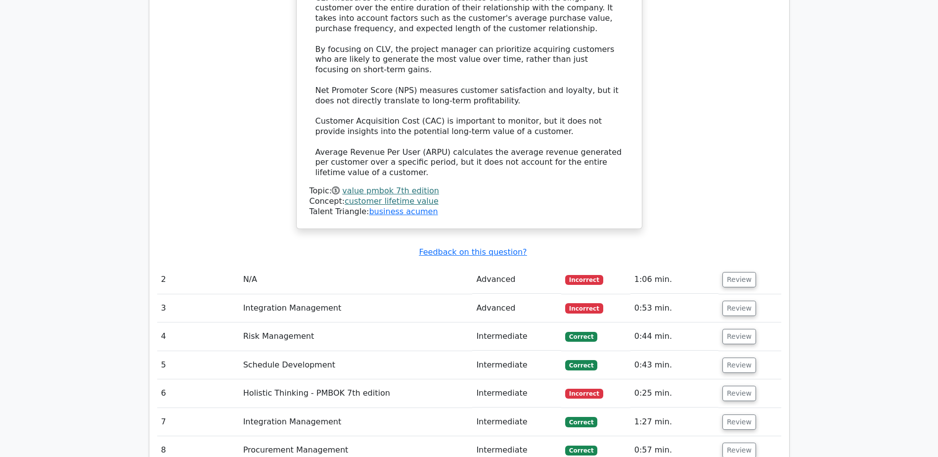
scroll to position [1187, 0]
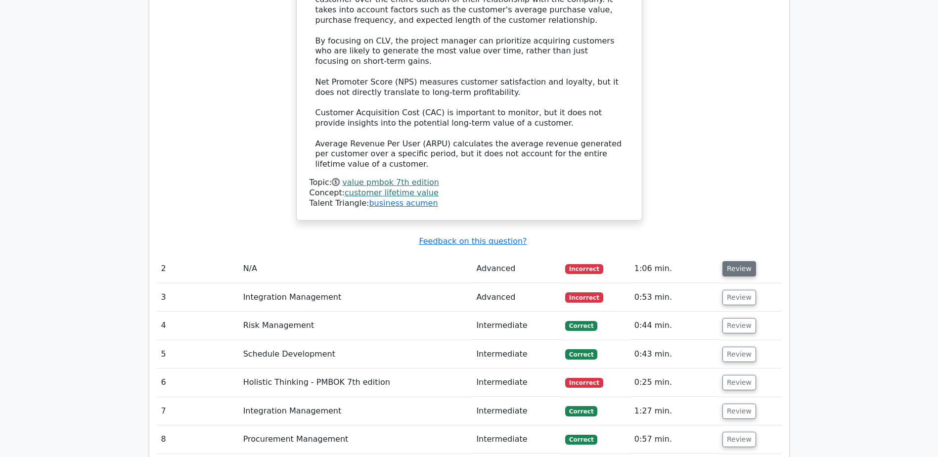
click at [743, 261] on button "Review" at bounding box center [740, 268] width 34 height 15
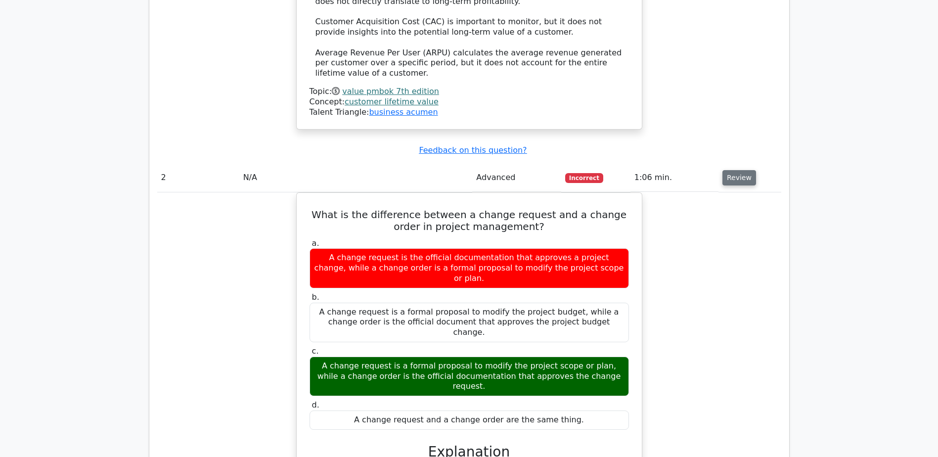
scroll to position [1286, 0]
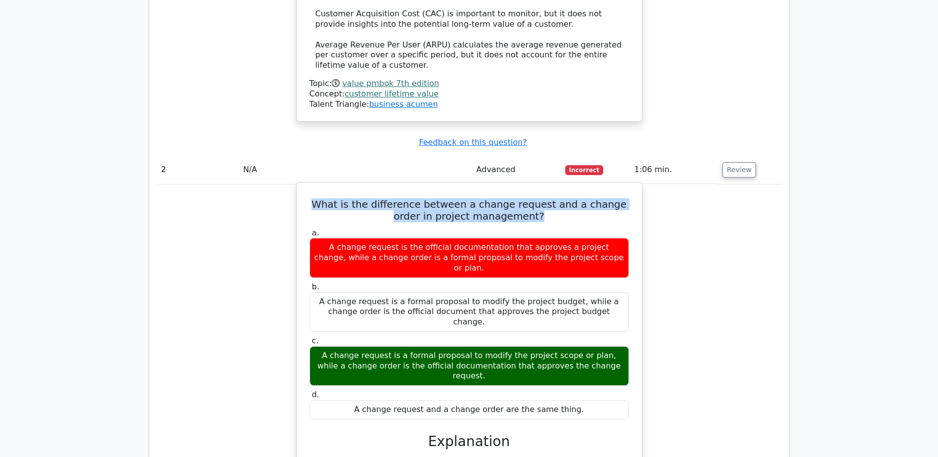
drag, startPoint x: 307, startPoint y: 155, endPoint x: 528, endPoint y: 173, distance: 221.8
click at [528, 186] on div "What is the difference between a change request and a change order in project m…" at bounding box center [469, 427] width 337 height 483
copy h5 "What is the difference between a change request and a change order in project m…"
drag, startPoint x: 321, startPoint y: 286, endPoint x: 613, endPoint y: 297, distance: 292.5
click at [613, 346] on div "A change request is a formal proposal to modify the project scope or plan, whil…" at bounding box center [470, 366] width 320 height 40
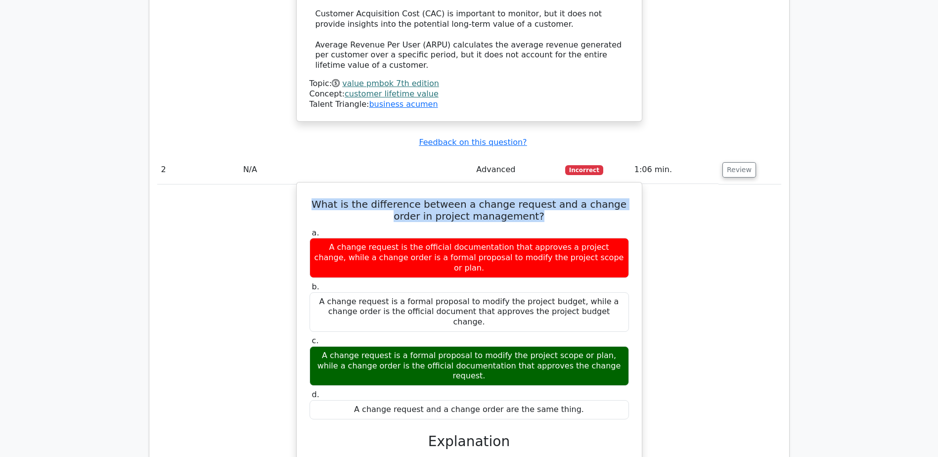
copy div "A change request is a formal proposal to modify the project scope or plan, whil…"
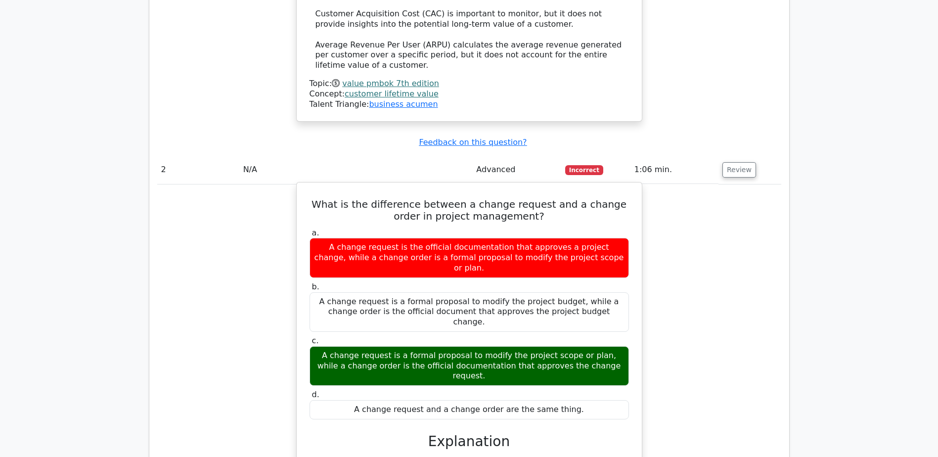
click at [365, 353] on div "a. A change request is the official documentation that approves a project chang…" at bounding box center [470, 443] width 322 height 435
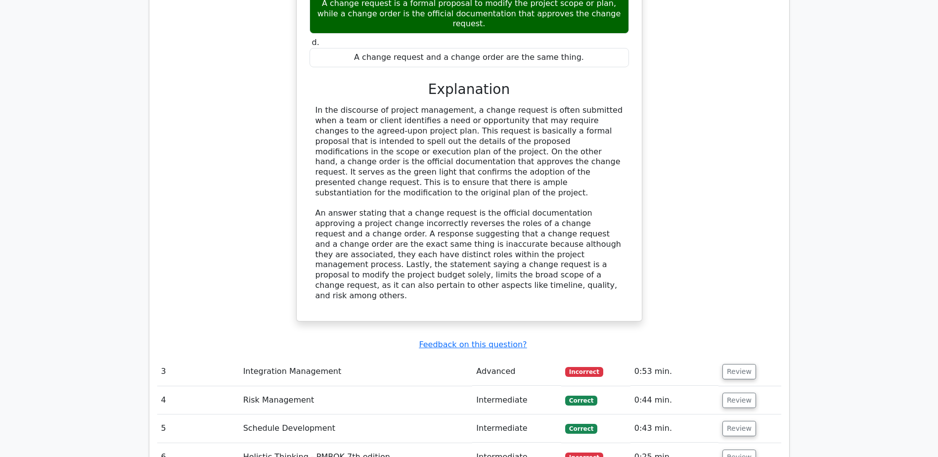
scroll to position [1682, 0]
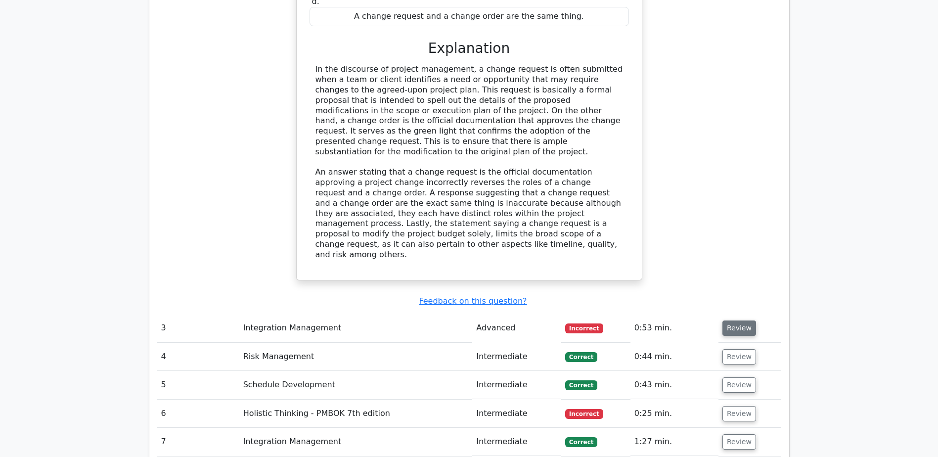
click at [739, 321] on button "Review" at bounding box center [740, 328] width 34 height 15
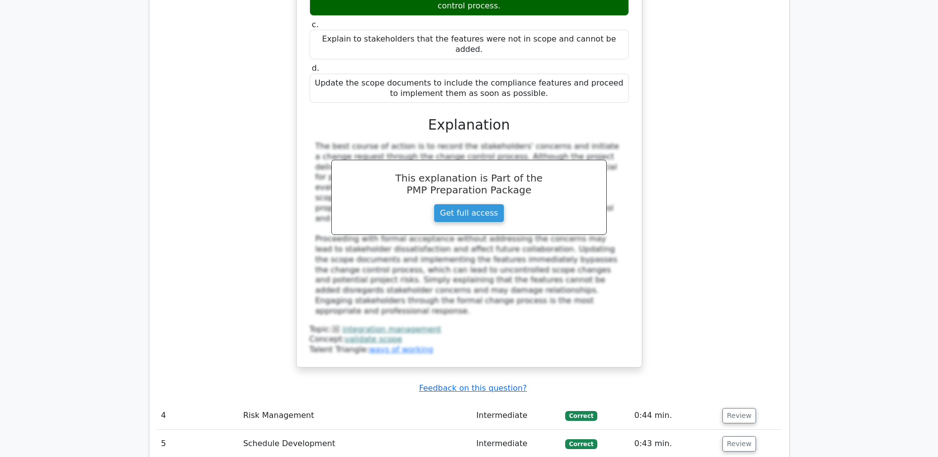
scroll to position [2226, 0]
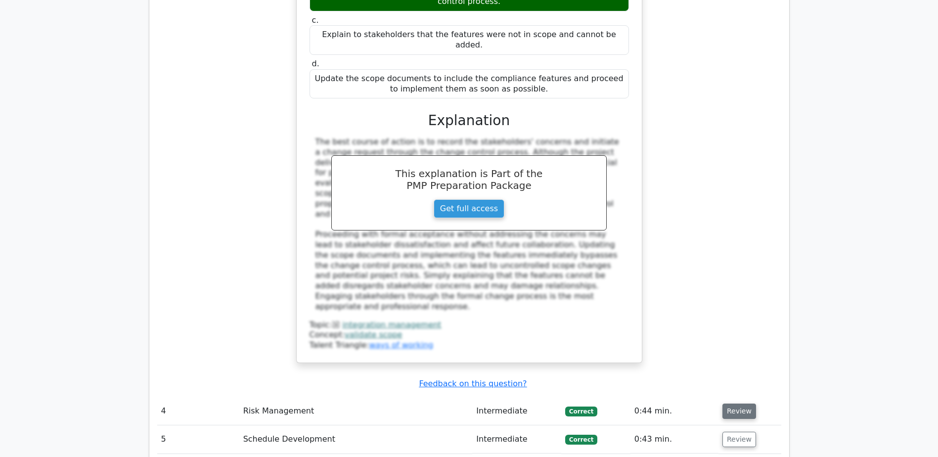
click at [737, 404] on button "Review" at bounding box center [740, 411] width 34 height 15
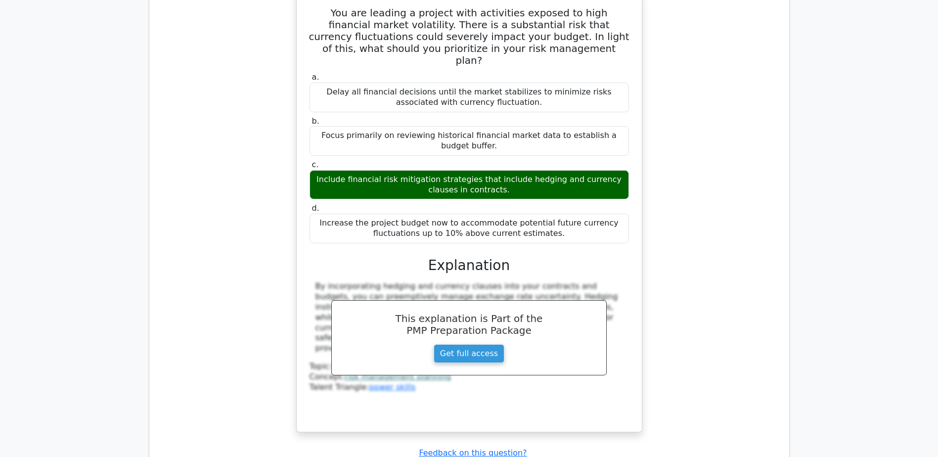
scroll to position [2671, 0]
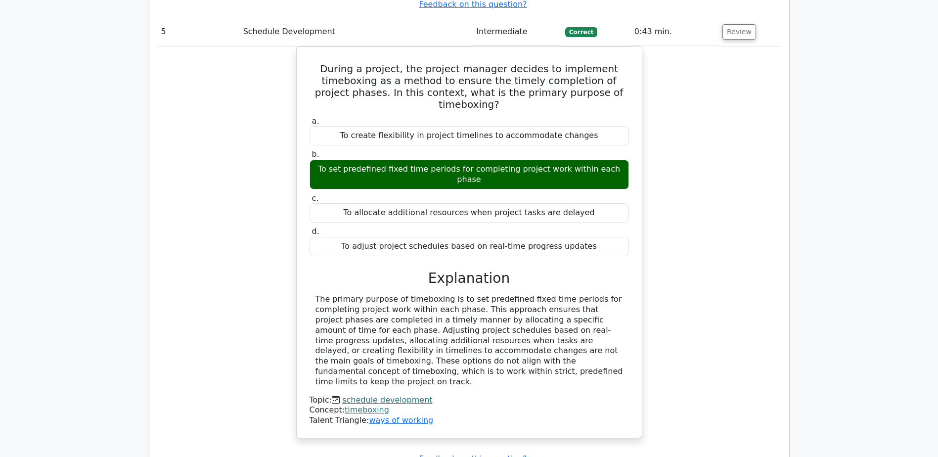
scroll to position [3116, 0]
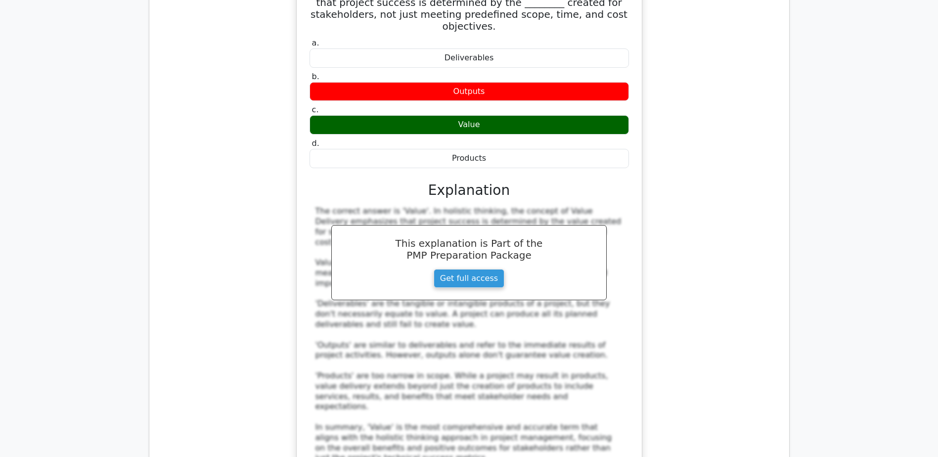
scroll to position [3661, 0]
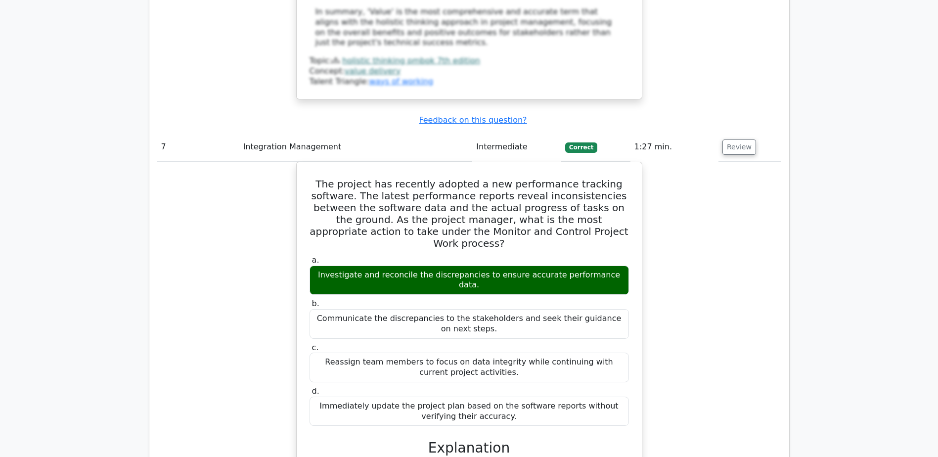
scroll to position [4205, 0]
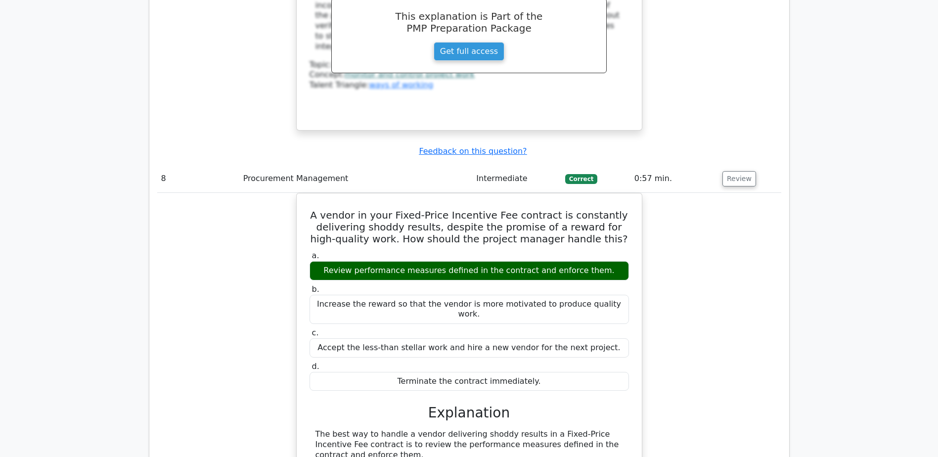
scroll to position [4650, 0]
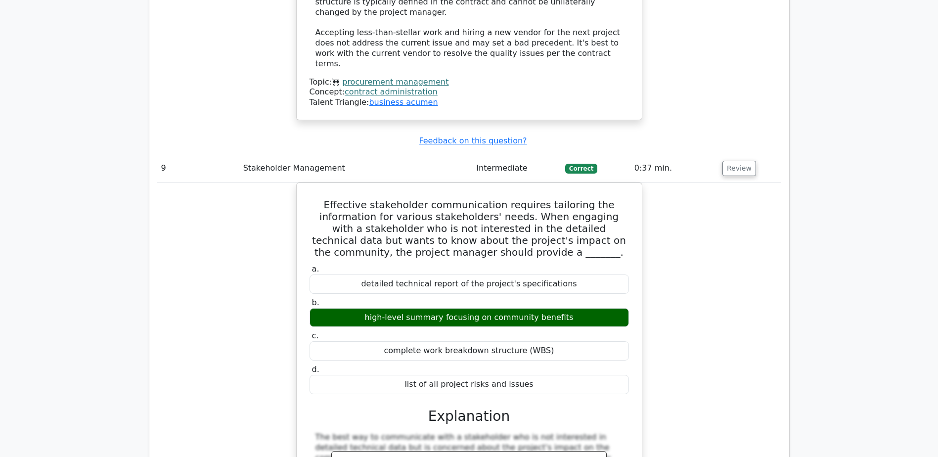
scroll to position [5145, 0]
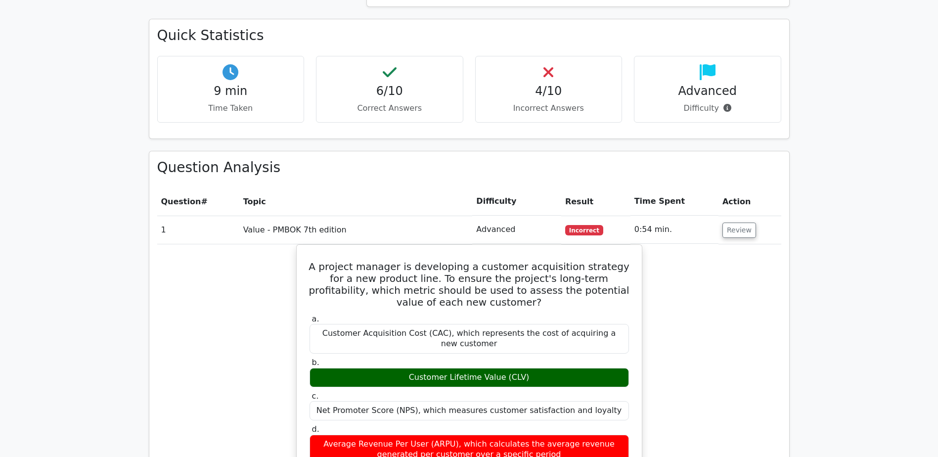
scroll to position [643, 0]
